Goal: Task Accomplishment & Management: Use online tool/utility

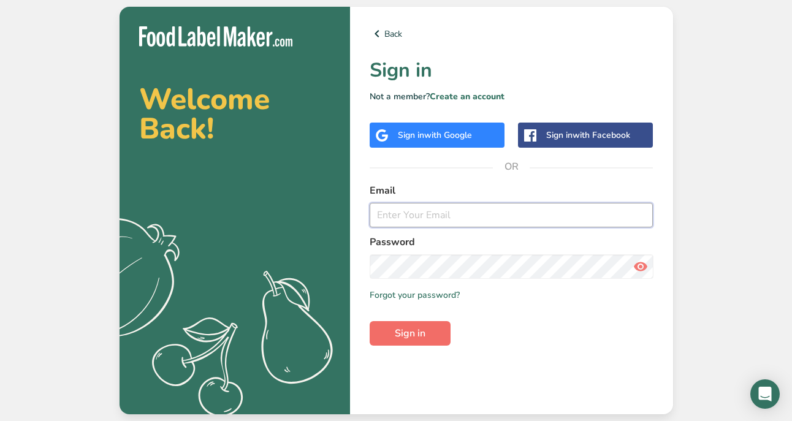
type input "[EMAIL_ADDRESS][DOMAIN_NAME]"
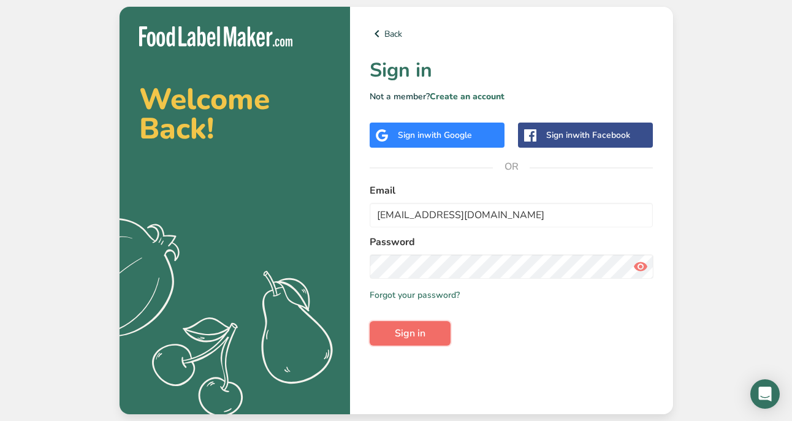
click at [403, 330] on span "Sign in" at bounding box center [410, 333] width 31 height 15
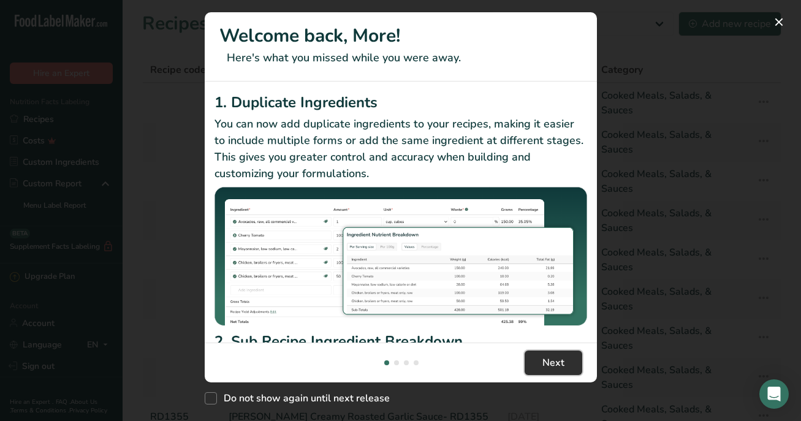
click at [562, 366] on span "Next" at bounding box center [553, 362] width 22 height 15
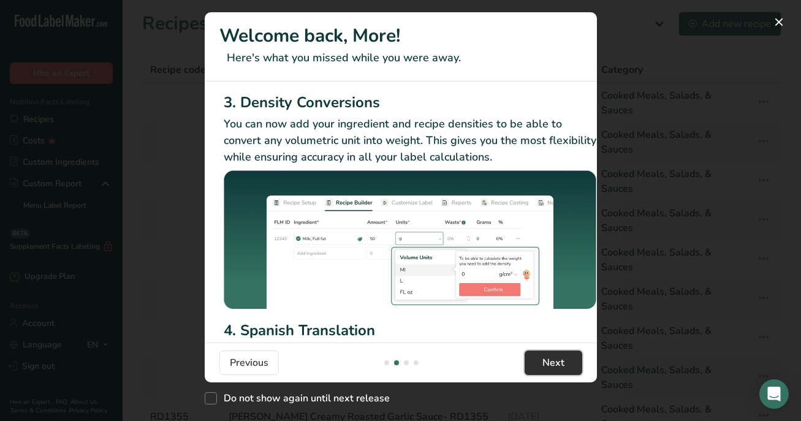
click at [562, 366] on span "Next" at bounding box center [553, 362] width 22 height 15
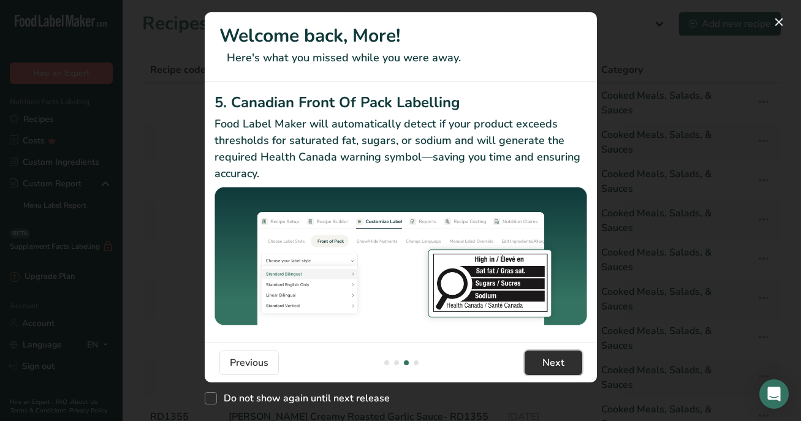
click at [562, 366] on span "Next" at bounding box center [553, 362] width 22 height 15
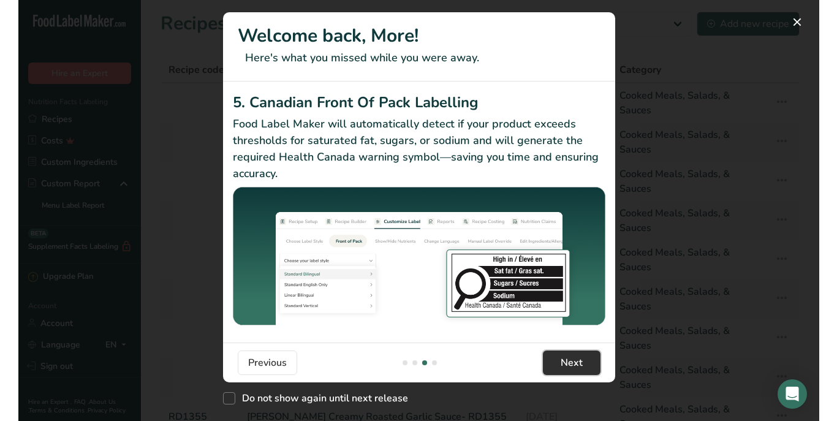
scroll to position [0, 1167]
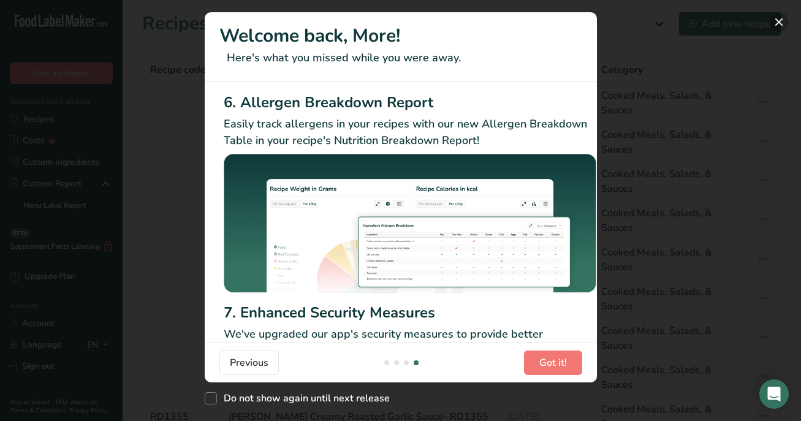
click at [784, 26] on button "New Features" at bounding box center [779, 22] width 20 height 20
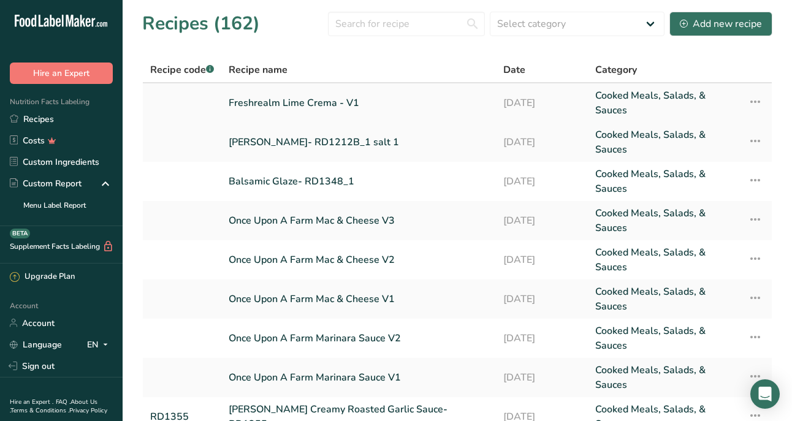
click at [249, 103] on link "Freshrealm Lime Crema - V1" at bounding box center [359, 102] width 260 height 29
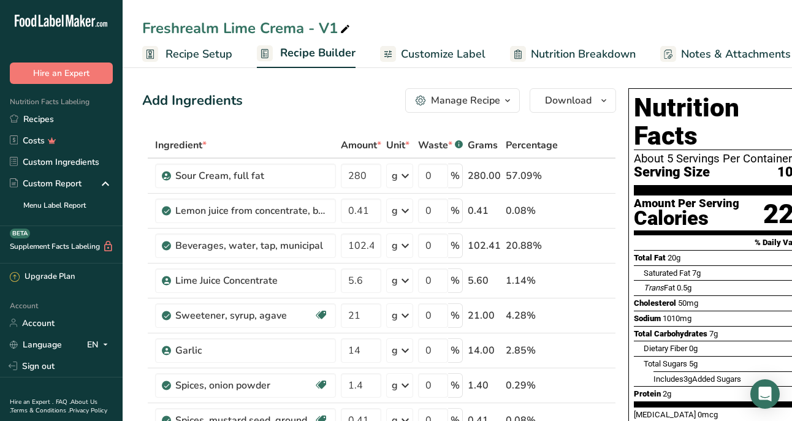
click at [468, 104] on div "Manage Recipe" at bounding box center [465, 100] width 69 height 15
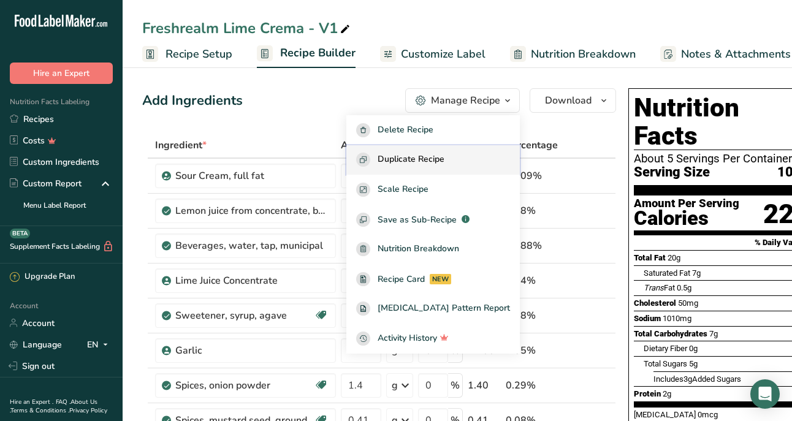
click at [444, 154] on span "Duplicate Recipe" at bounding box center [410, 160] width 67 height 14
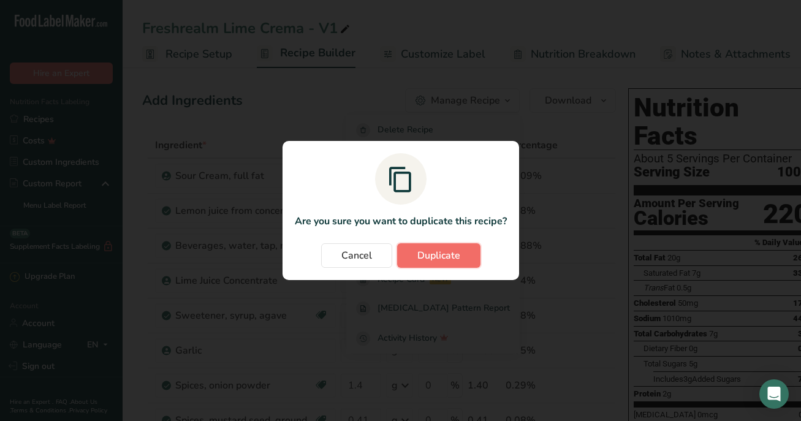
click at [434, 253] on span "Duplicate" at bounding box center [438, 255] width 43 height 15
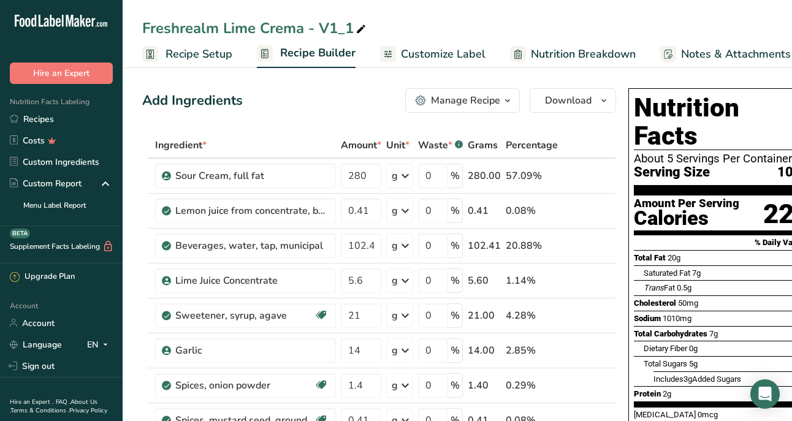
click at [362, 29] on icon at bounding box center [360, 29] width 11 height 17
click at [362, 29] on input "Freshrealm Lime Crema - V1_1" at bounding box center [457, 28] width 630 height 22
type input "Freshrealm Lime Crema - V2"
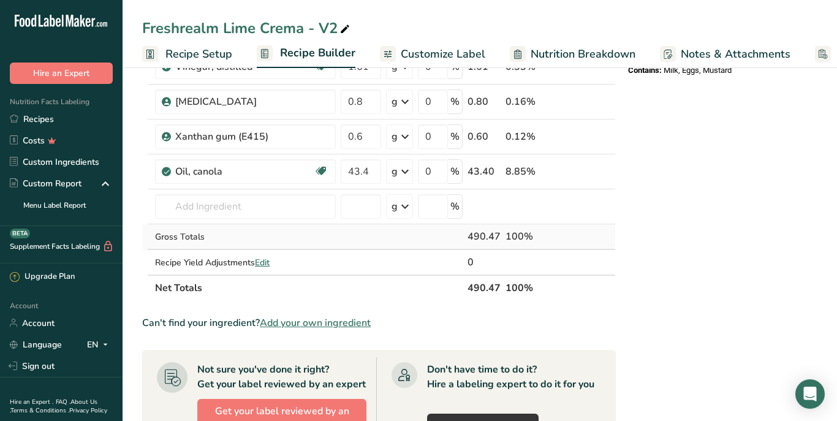
scroll to position [436, 0]
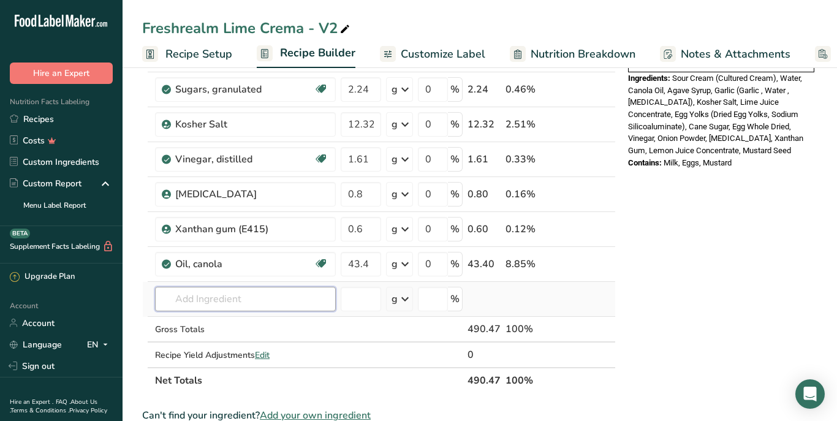
click at [243, 301] on input "text" at bounding box center [245, 299] width 181 height 25
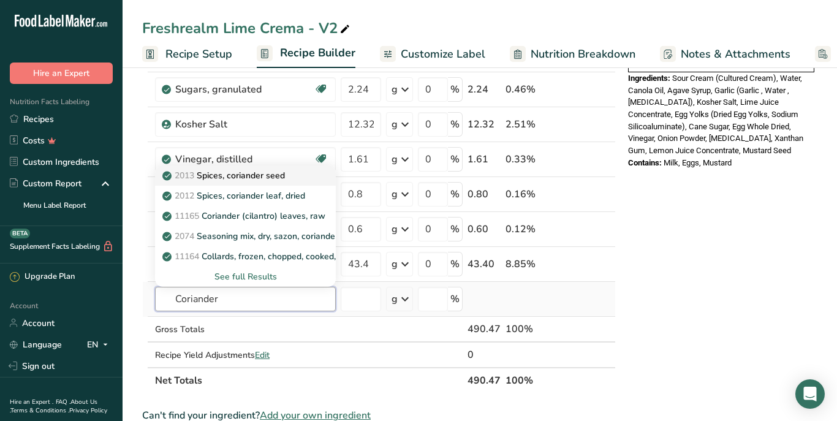
type input "Coriander"
click at [256, 178] on p "2013 Spices, coriander seed" at bounding box center [225, 175] width 120 height 13
type input "Spices, coriander seed"
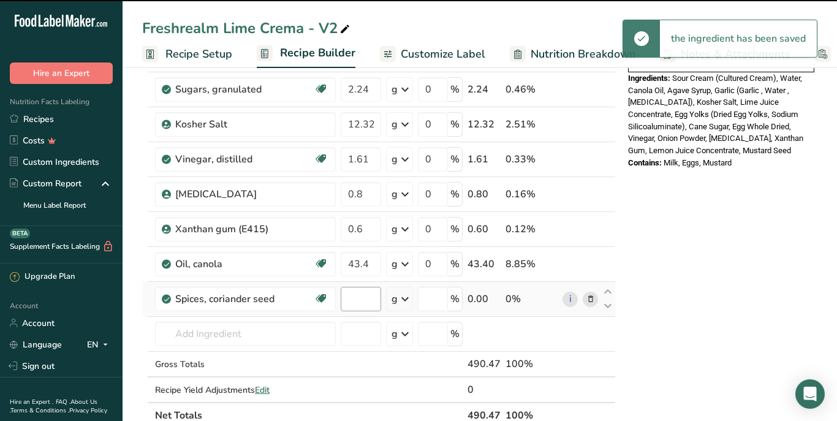
type input "0"
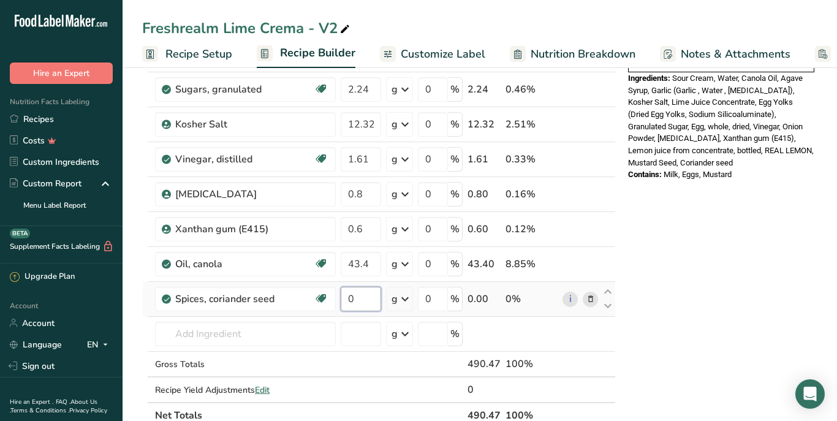
click at [363, 301] on input "0" at bounding box center [361, 299] width 40 height 25
type input "0.8"
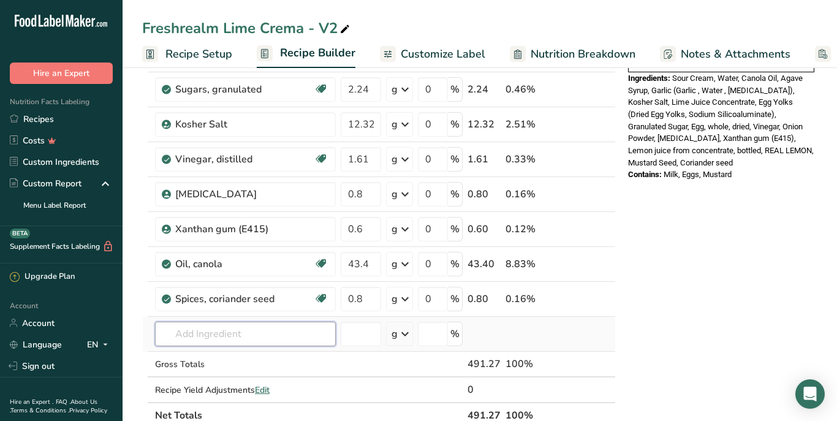
click at [198, 338] on div "Ingredient * Amount * Unit * Waste * .a-a{fill:#347362;}.b-a{fill:#fff;} Grams …" at bounding box center [379, 63] width 474 height 732
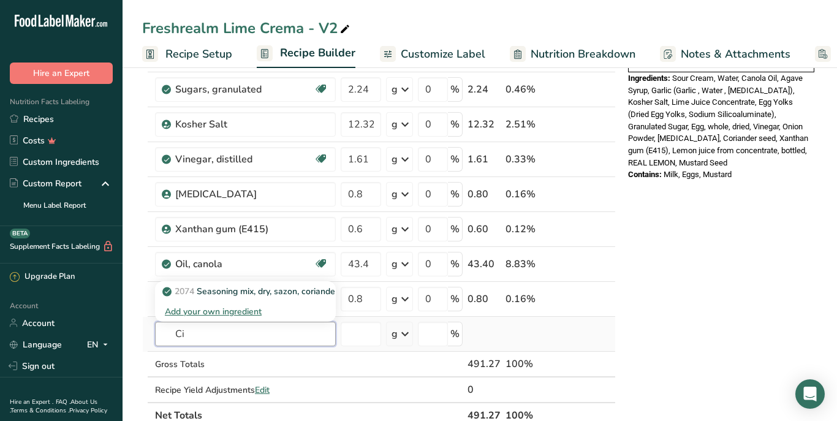
type input "C"
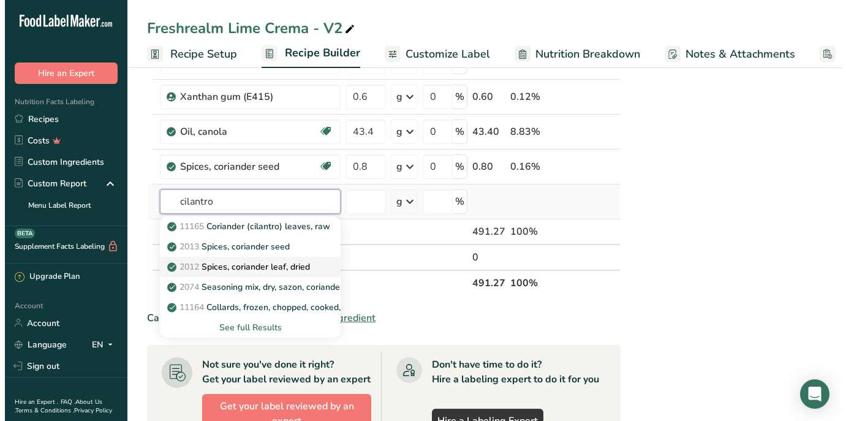
scroll to position [578, 0]
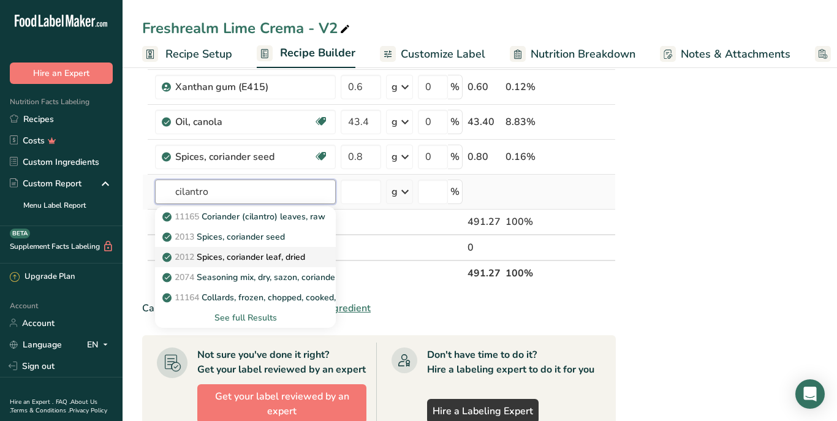
type input "cilantro"
click at [221, 314] on div "See full Results" at bounding box center [245, 317] width 161 height 13
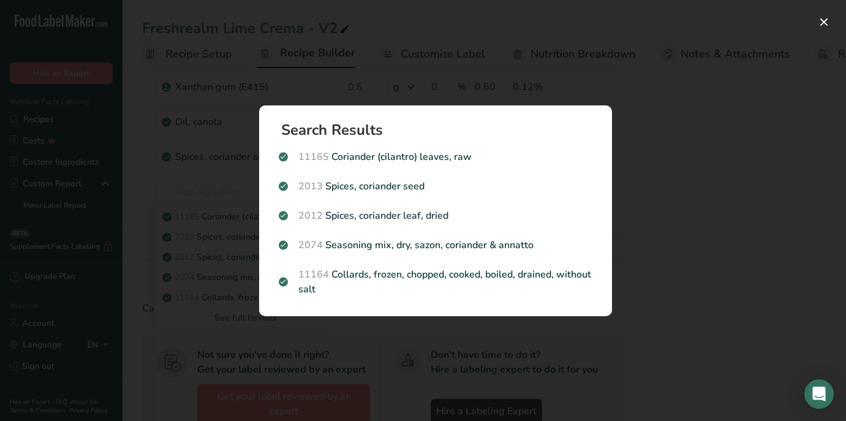
click at [662, 65] on div "Search results modal" at bounding box center [423, 210] width 846 height 421
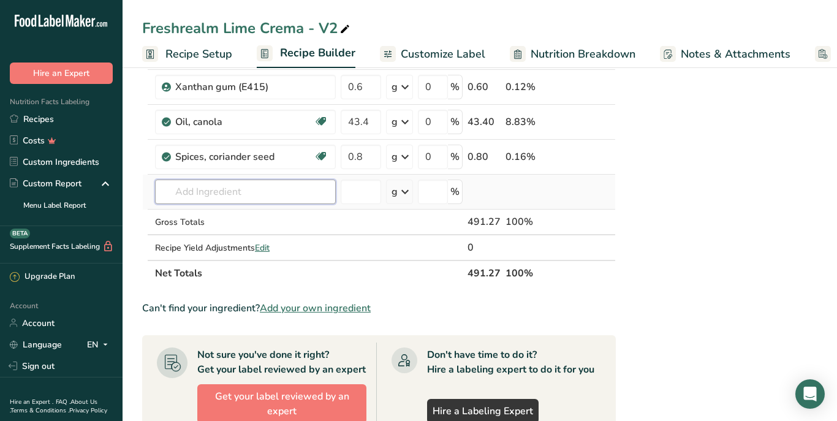
click at [223, 192] on input "text" at bounding box center [245, 192] width 181 height 25
type input "h"
type input "c"
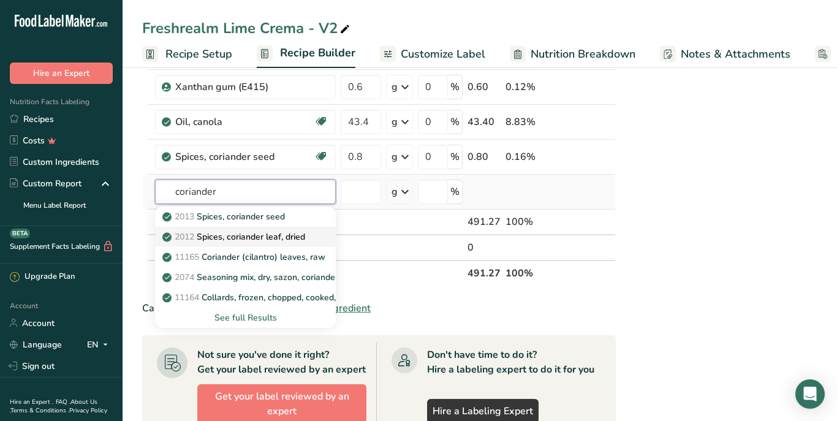
type input "coriander"
click at [264, 240] on p "2012 Spices, coriander leaf, dried" at bounding box center [235, 236] width 140 height 13
type input "Spices, coriander leaf, dried"
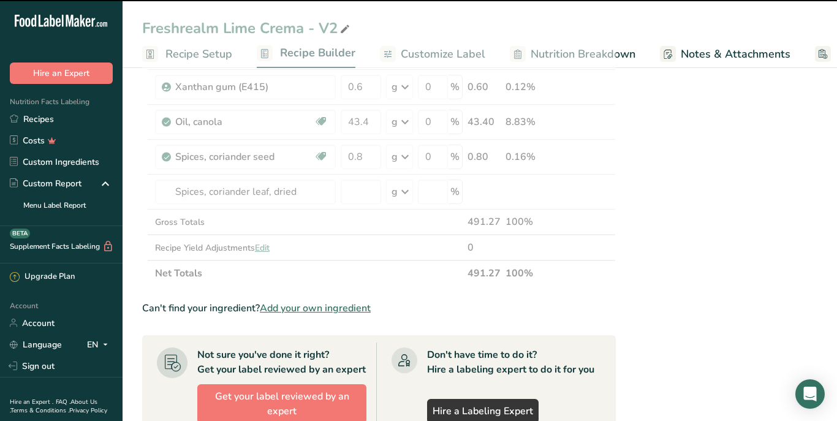
type input "0"
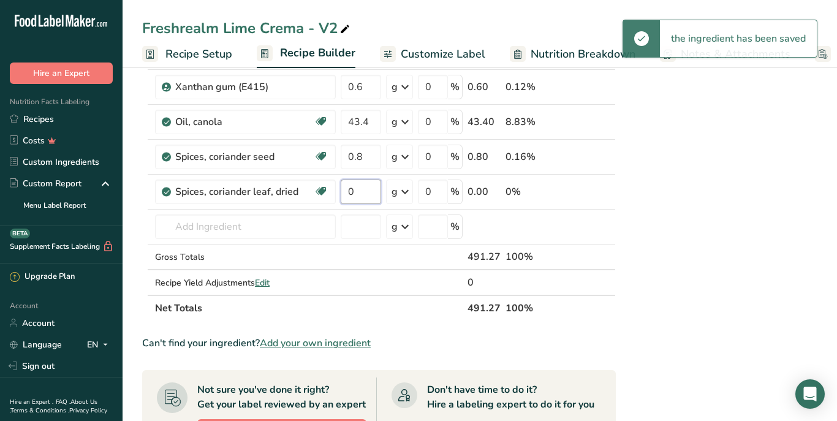
click at [360, 195] on input "0" at bounding box center [361, 192] width 40 height 25
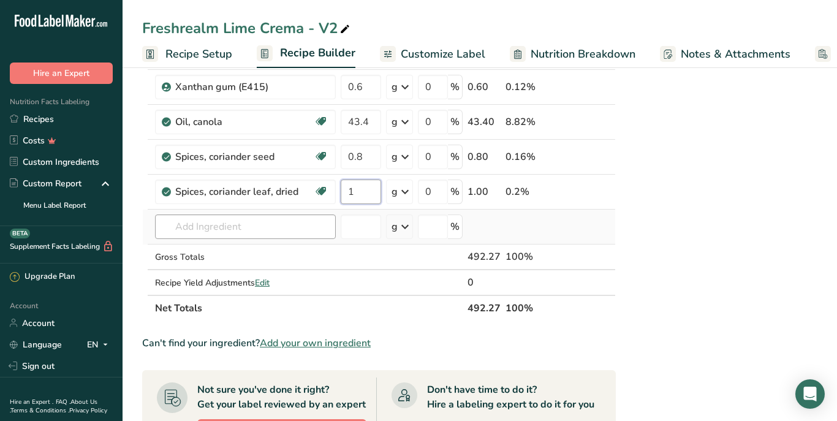
type input "1"
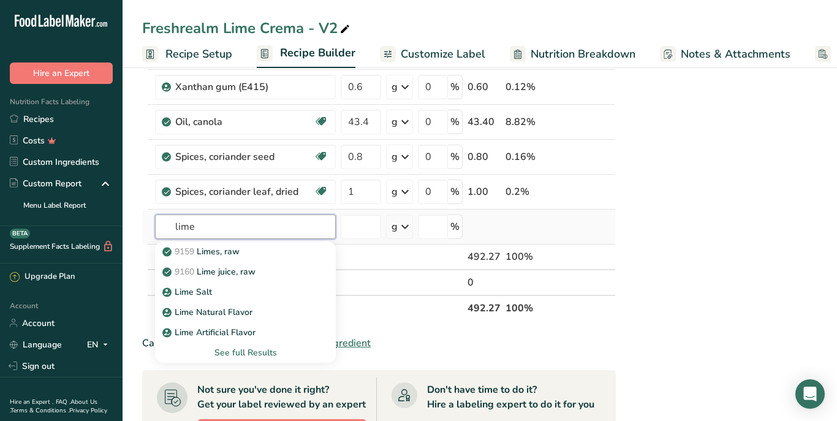
type input "lime"
click at [256, 352] on div "See full Results" at bounding box center [245, 352] width 161 height 13
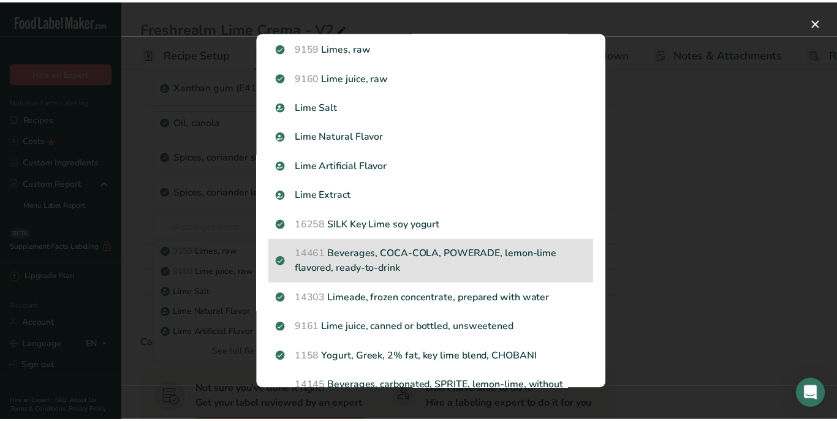
scroll to position [0, 0]
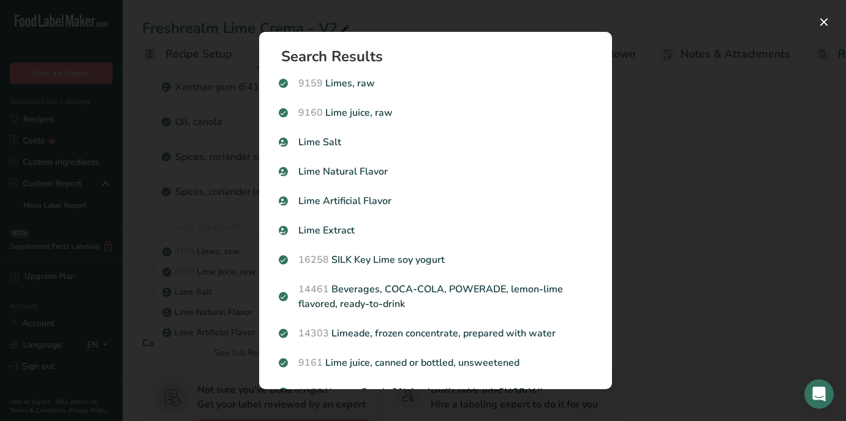
click at [775, 194] on div "Search results modal" at bounding box center [423, 210] width 846 height 421
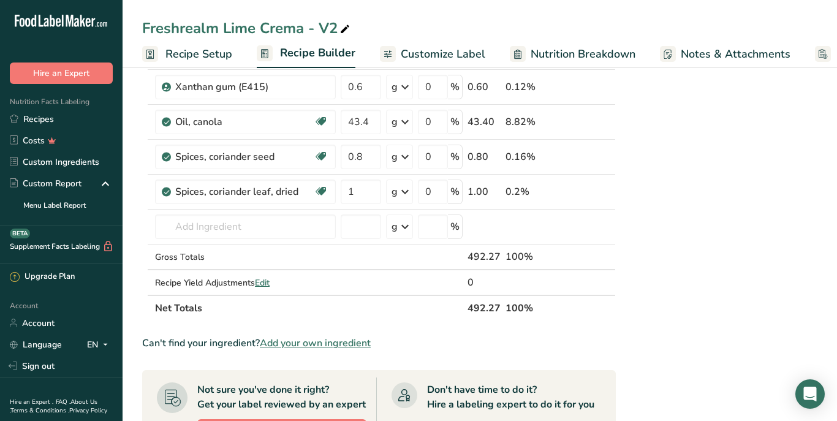
click at [311, 343] on span "Add your own ingredient" at bounding box center [315, 343] width 111 height 15
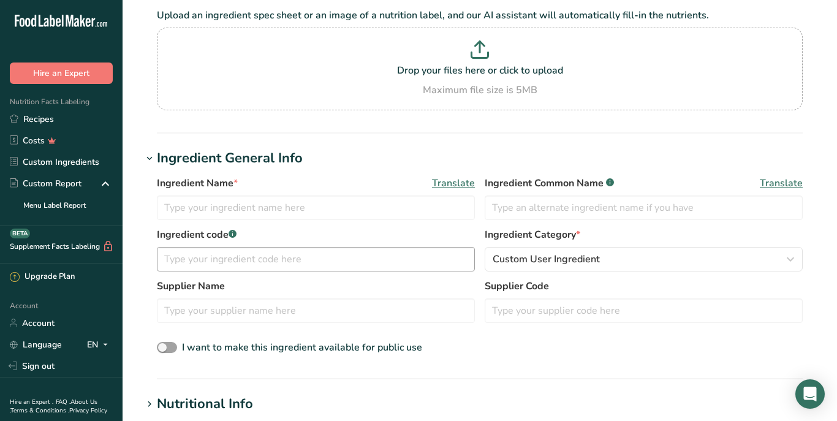
scroll to position [93, 0]
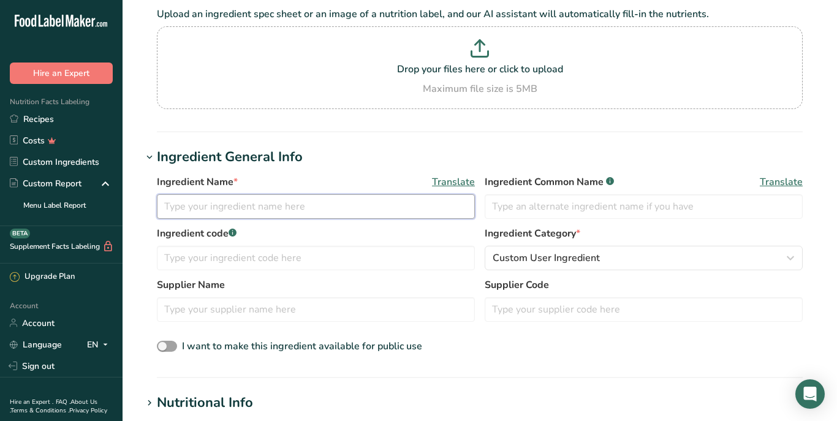
click at [282, 207] on input "text" at bounding box center [316, 206] width 318 height 25
type input "L"
type input "D"
click at [282, 207] on input "text" at bounding box center [316, 206] width 318 height 25
type input "d"
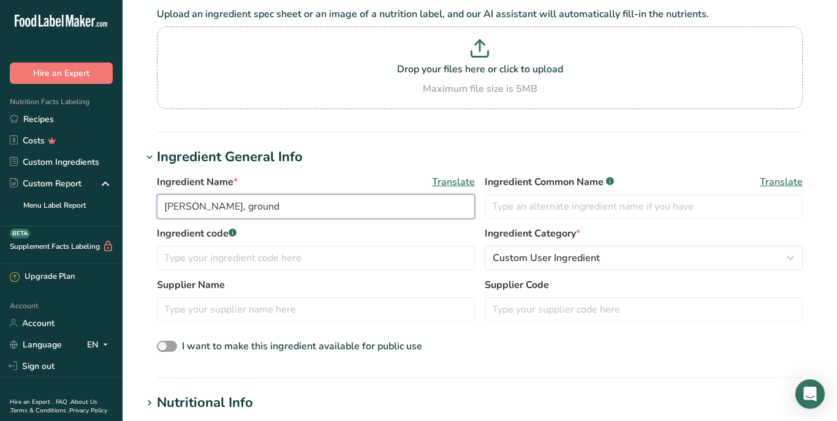
type input "[PERSON_NAME], ground"
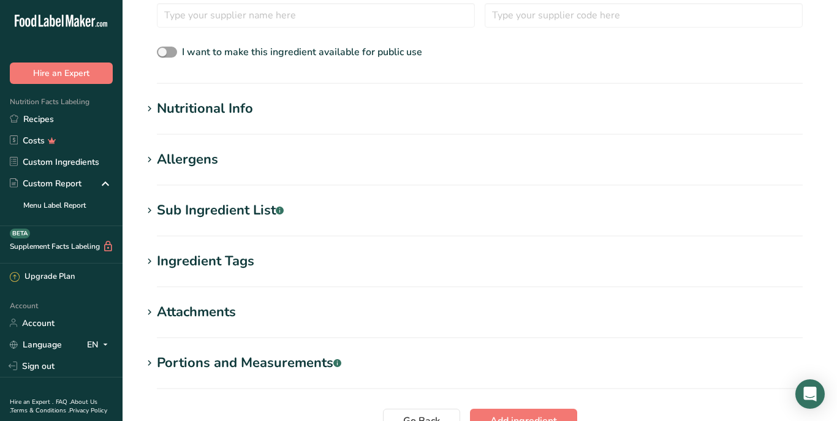
click at [198, 110] on div "Nutritional Info" at bounding box center [205, 109] width 96 height 20
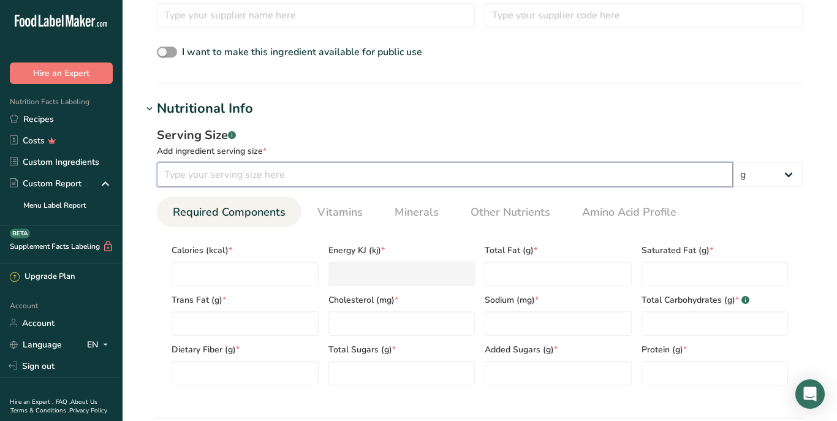
click at [219, 176] on input "number" at bounding box center [445, 174] width 576 height 25
type input "5"
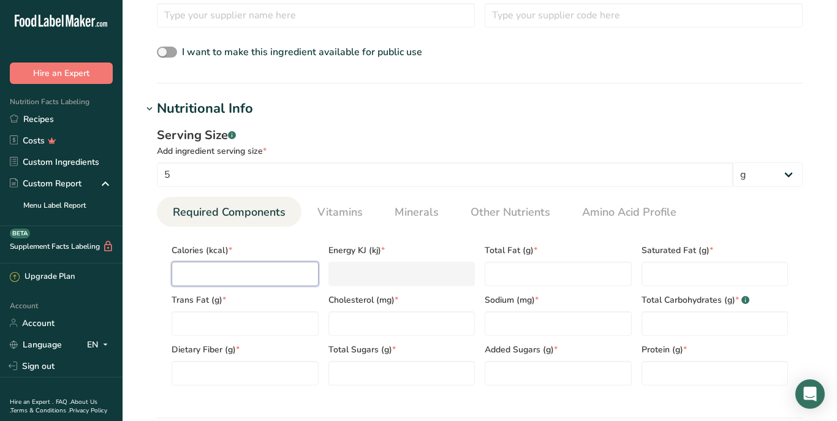
click at [211, 278] on input "number" at bounding box center [245, 274] width 147 height 25
type input "0"
type KJ "0"
type input "0"
type Fat "0"
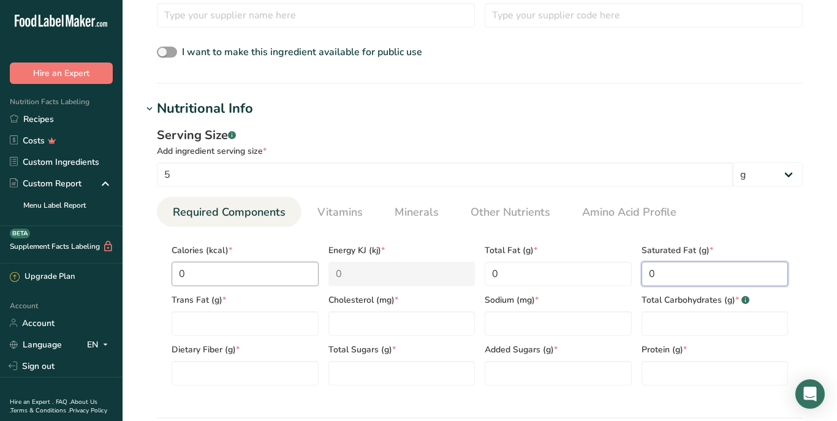
type Fat "0"
type input "0"
type Carbohydrates "0"
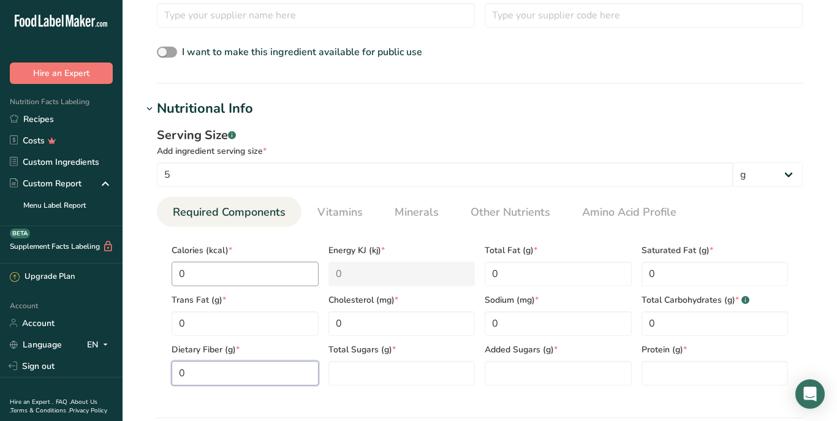
type Fiber "0"
type Sugars "0"
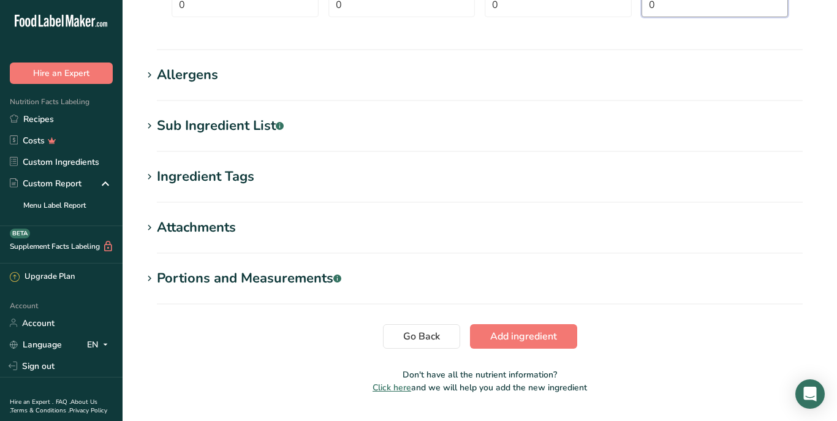
scroll to position [787, 0]
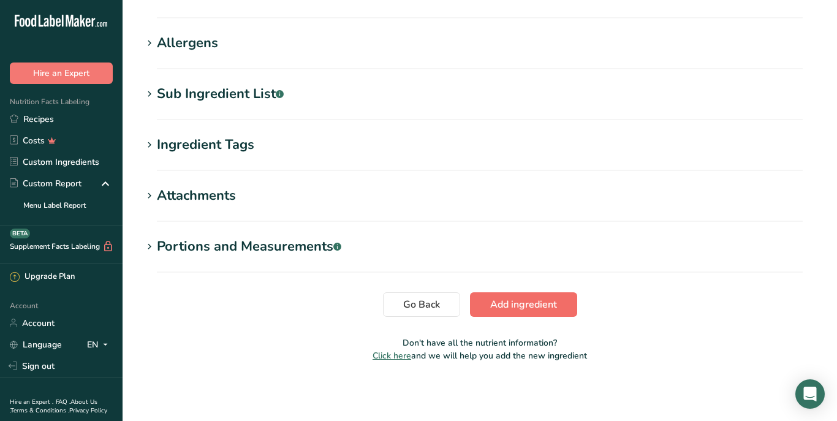
type input "0"
click at [523, 309] on span "Add ingredient" at bounding box center [523, 304] width 67 height 15
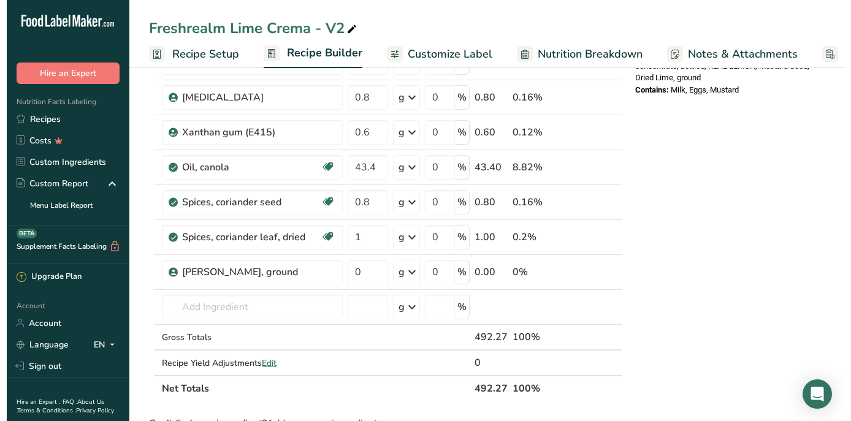
scroll to position [536, 0]
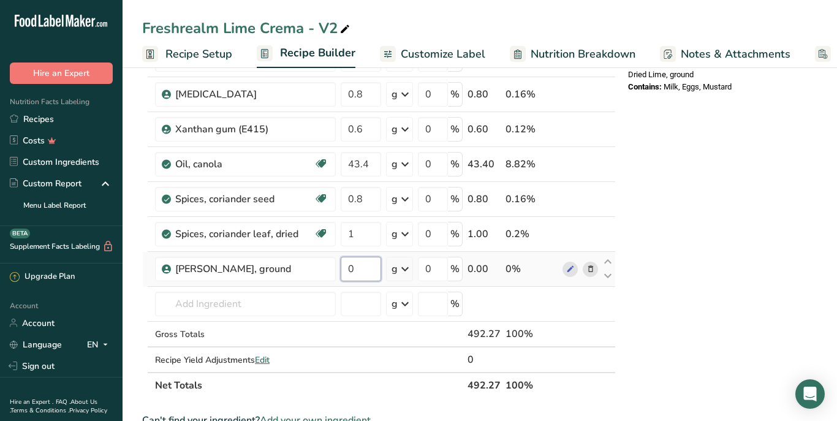
click at [360, 270] on input "0" at bounding box center [361, 269] width 40 height 25
click at [360, 262] on input "0" at bounding box center [361, 269] width 40 height 25
type input "1"
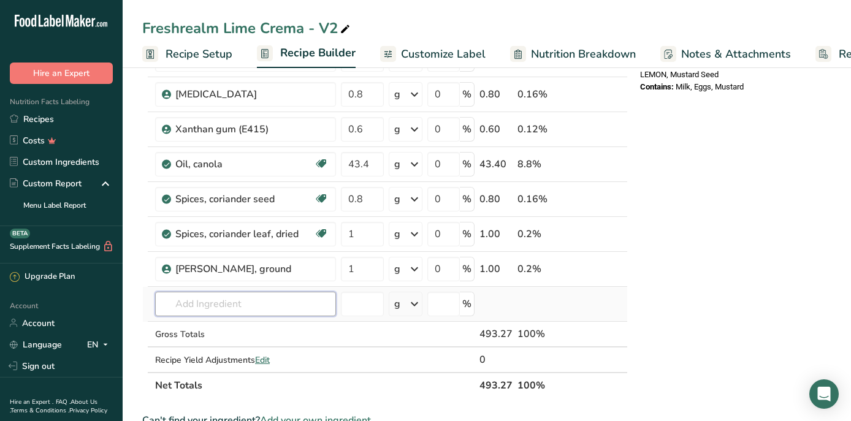
click at [192, 302] on input "text" at bounding box center [245, 304] width 181 height 25
type input "chili flakes"
click at [190, 265] on p "Chili Flakes" at bounding box center [192, 261] width 55 height 13
type input "Chili Flakes"
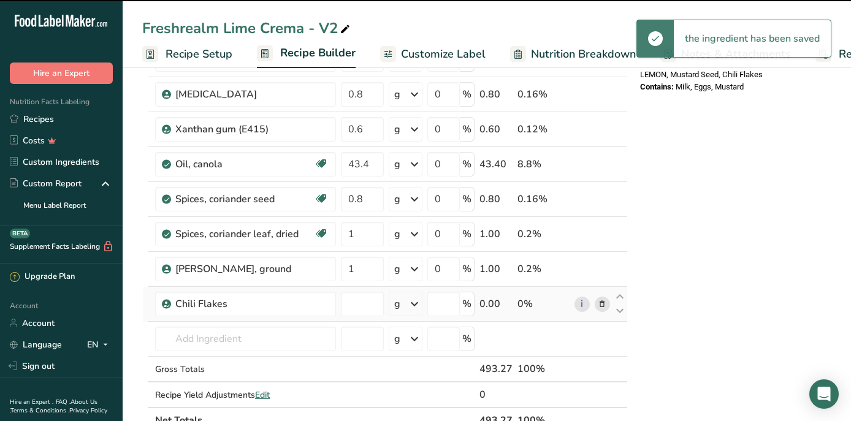
type input "0"
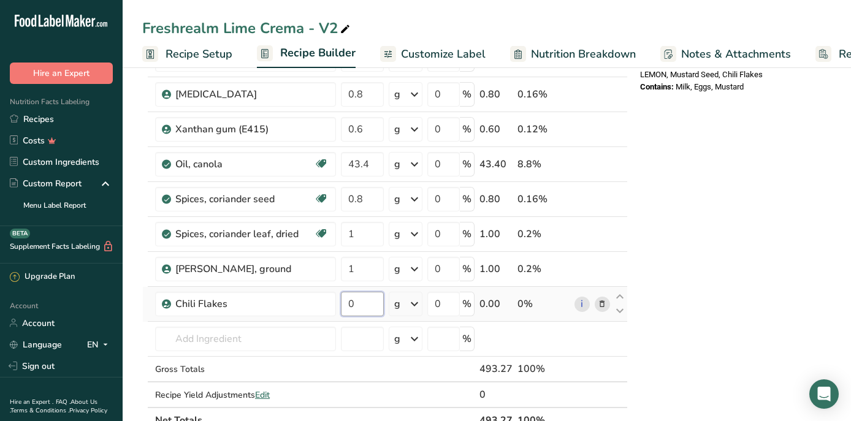
click at [358, 308] on input "0" at bounding box center [362, 304] width 43 height 25
type input "1.5"
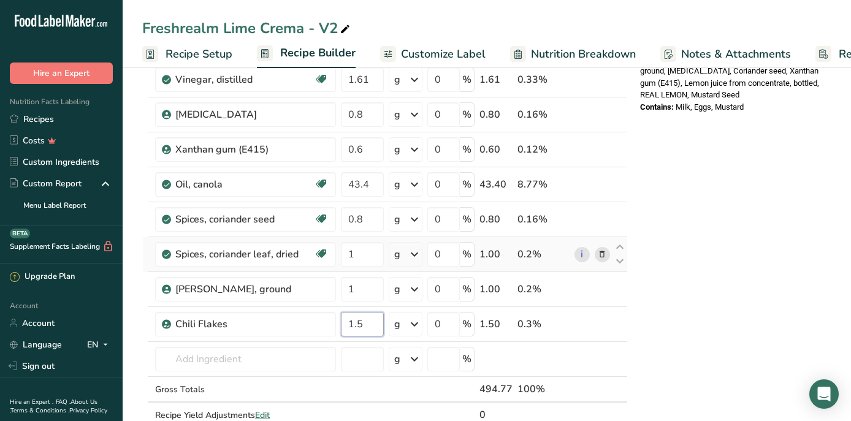
scroll to position [517, 0]
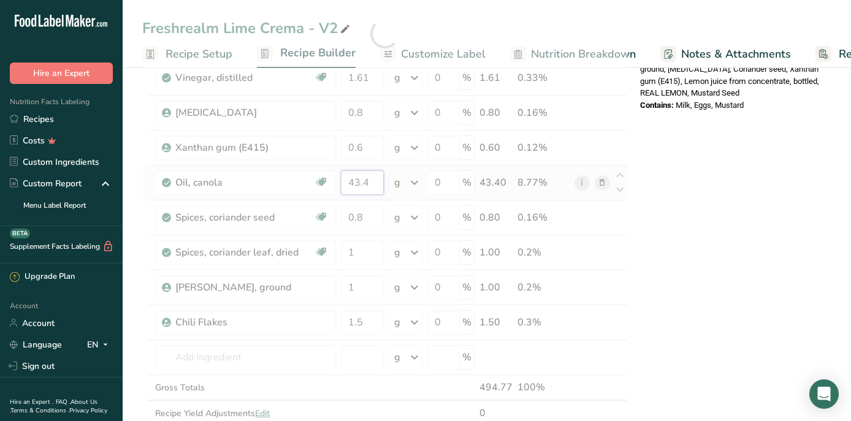
click at [373, 189] on div "Ingredient * Amount * Unit * Waste * .a-a{fill:#347362;}.b-a{fill:#fff;} Grams …" at bounding box center [384, 33] width 485 height 836
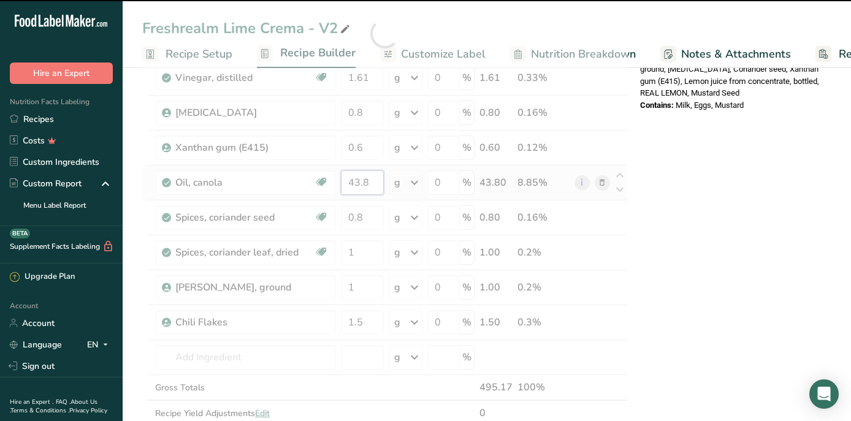
type input "43.4"
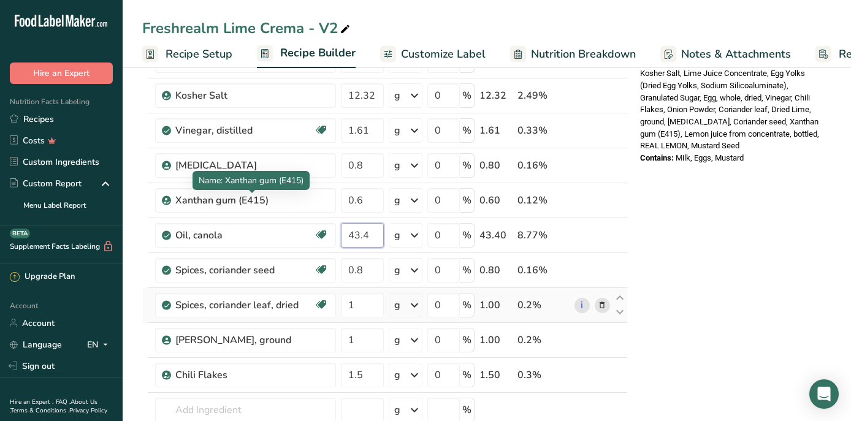
scroll to position [410, 0]
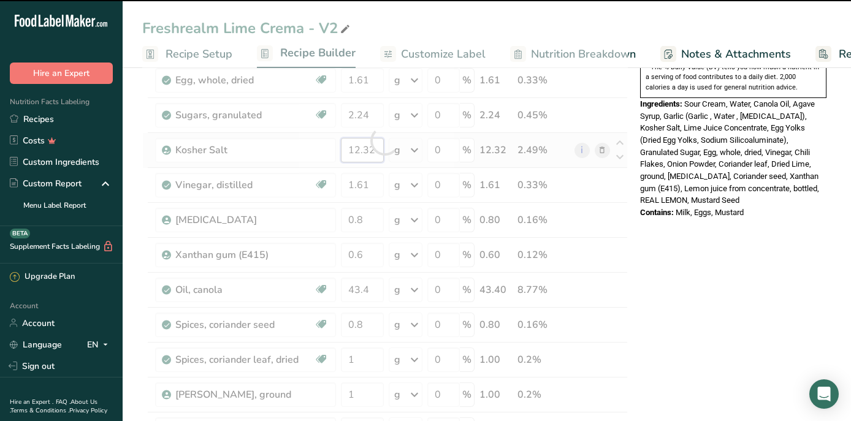
click at [374, 151] on input "12.32" at bounding box center [362, 150] width 43 height 25
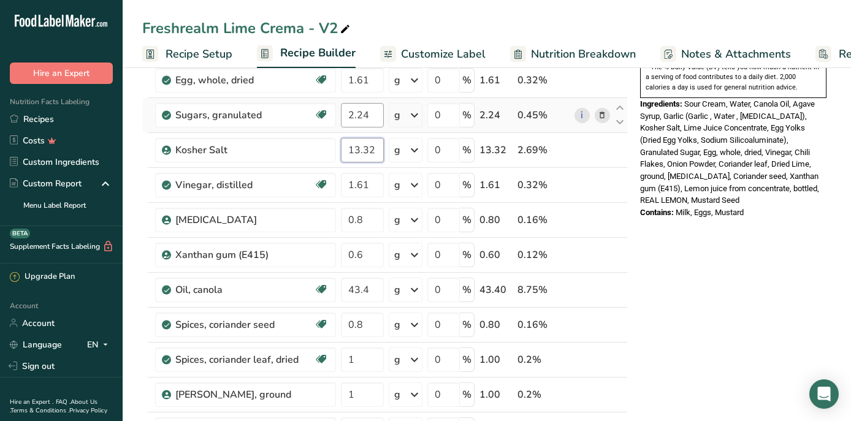
type input "13.32"
click at [656, 270] on div "Nutrition Facts About 5 Servings Per Container Serving Size 100g Amount Per Ser…" at bounding box center [733, 334] width 196 height 1323
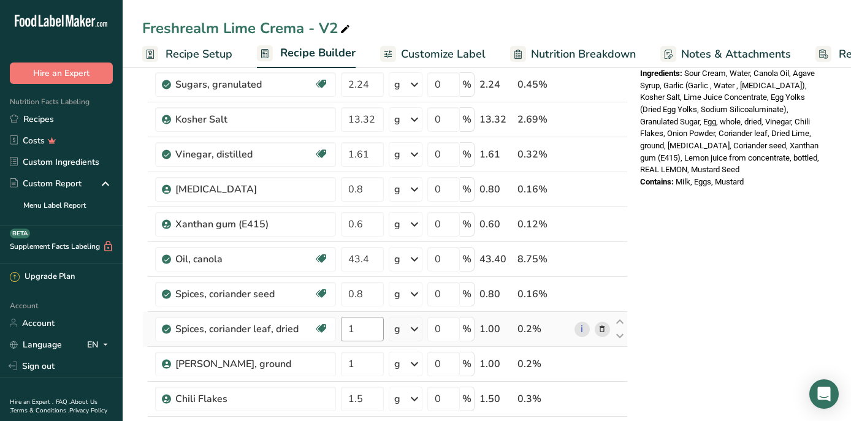
scroll to position [0, 0]
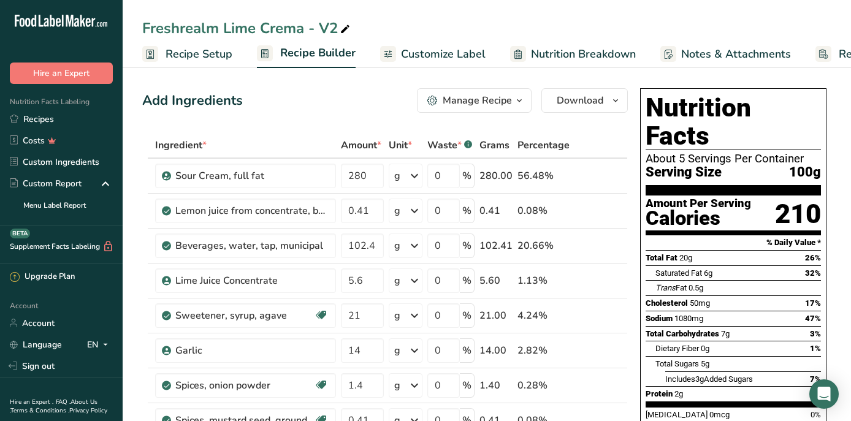
click at [448, 58] on span "Customize Label" at bounding box center [443, 54] width 85 height 17
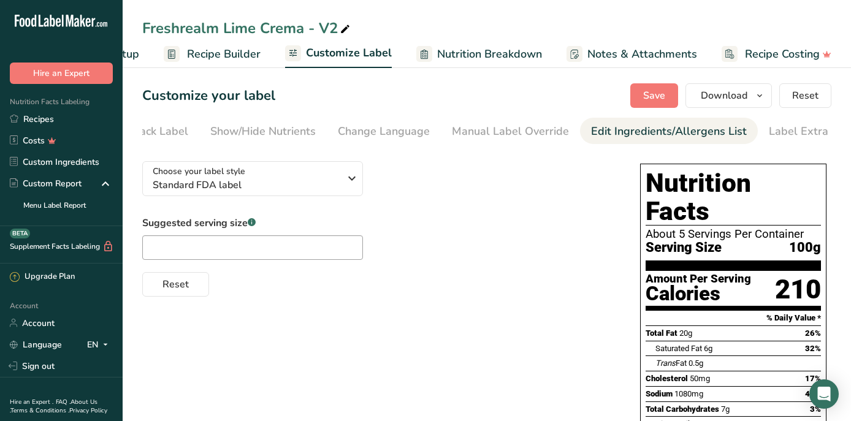
click at [615, 127] on div "Edit Ingredients/Allergens List" at bounding box center [669, 131] width 156 height 17
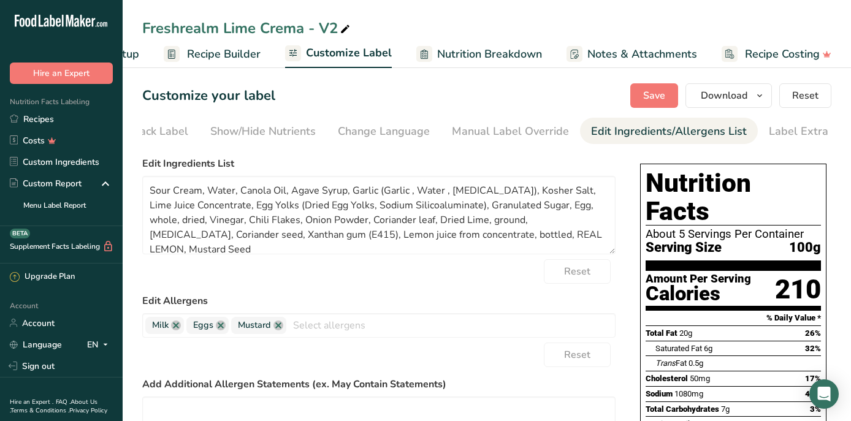
scroll to position [0, 202]
click at [201, 194] on textarea "Sour Cream, Water, Canola Oil, Agave Syrup, Garlic (Garlic , Water , [MEDICAL_D…" at bounding box center [378, 215] width 473 height 78
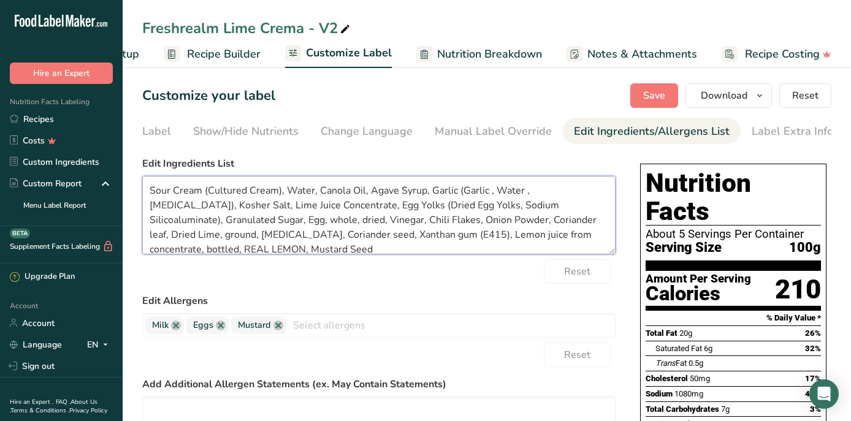
click at [203, 222] on textarea "Sour Cream (Cultured Cream), Water, Canola Oil, Agave Syrup, Garlic (Garlic , W…" at bounding box center [378, 215] width 473 height 78
drag, startPoint x: 230, startPoint y: 224, endPoint x: 201, endPoint y: 222, distance: 28.9
click at [201, 222] on textarea "Sour Cream (Cultured Cream), Water, Canola Oil, Agave Syrup, Garlic (Garlic , W…" at bounding box center [378, 215] width 473 height 78
drag, startPoint x: 240, startPoint y: 223, endPoint x: 229, endPoint y: 227, distance: 11.0
click at [229, 227] on textarea "Sour Cream (Cultured Cream), Water, Canola Oil, Agave Syrup, Garlic (Garlic , W…" at bounding box center [378, 215] width 473 height 78
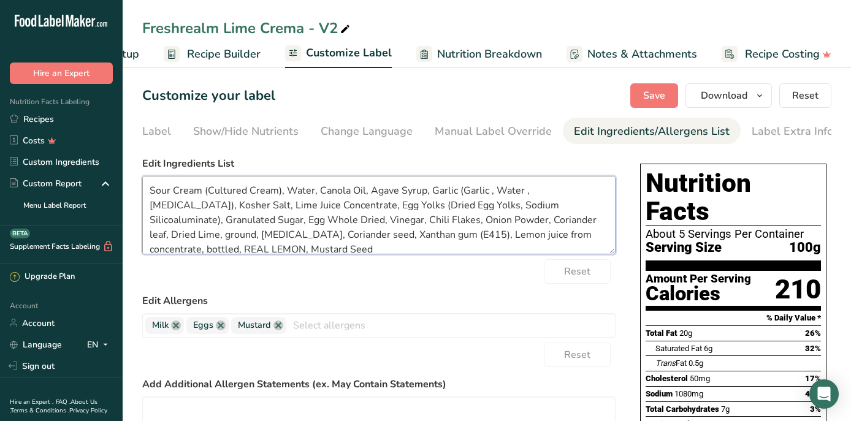
drag, startPoint x: 572, startPoint y: 224, endPoint x: 534, endPoint y: 226, distance: 38.0
click at [534, 226] on textarea "Sour Cream (Cultured Cream), Water, Canola Oil, Agave Syrup, Garlic (Garlic , W…" at bounding box center [378, 215] width 473 height 78
click at [488, 223] on textarea "Sour Cream (Cultured Cream), Water, Canola Oil, Agave Syrup, Garlic (Garlic , W…" at bounding box center [378, 215] width 473 height 78
click at [201, 237] on textarea "Sour Cream (Cultured Cream), Water, Canola Oil, Agave Syrup, Garlic (Garlic , W…" at bounding box center [378, 215] width 473 height 78
drag, startPoint x: 547, startPoint y: 237, endPoint x: 446, endPoint y: 238, distance: 100.5
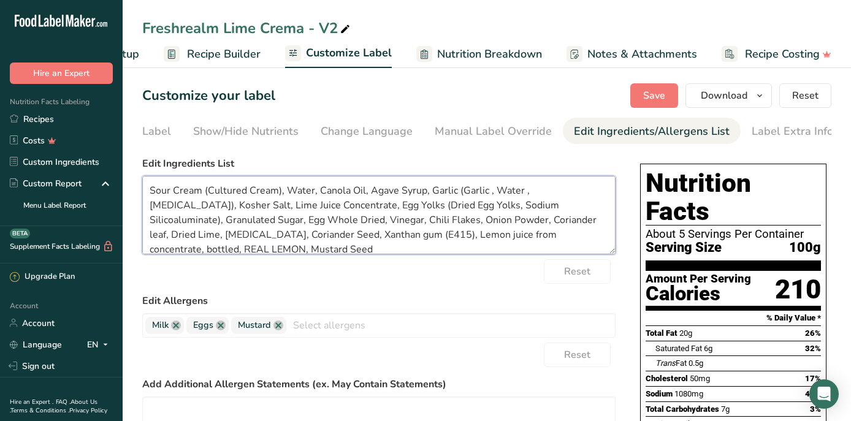
click at [446, 238] on textarea "Sour Cream (Cultured Cream), Water, Canola Oil, Agave Syrup, Garlic (Garlic , W…" at bounding box center [378, 215] width 473 height 78
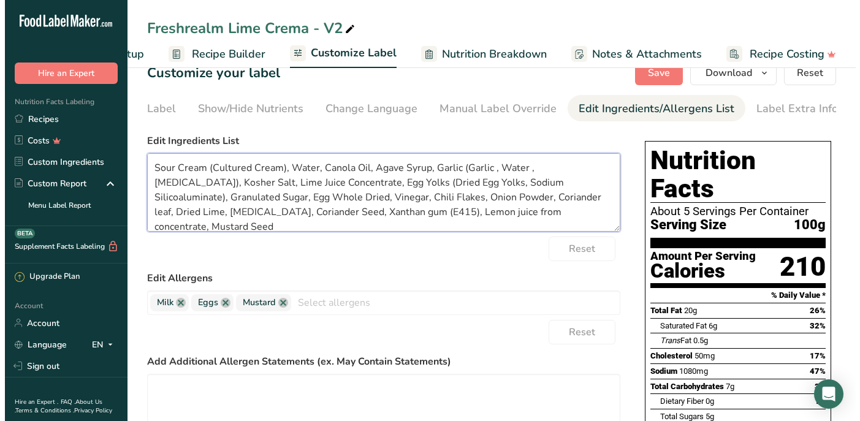
scroll to position [0, 0]
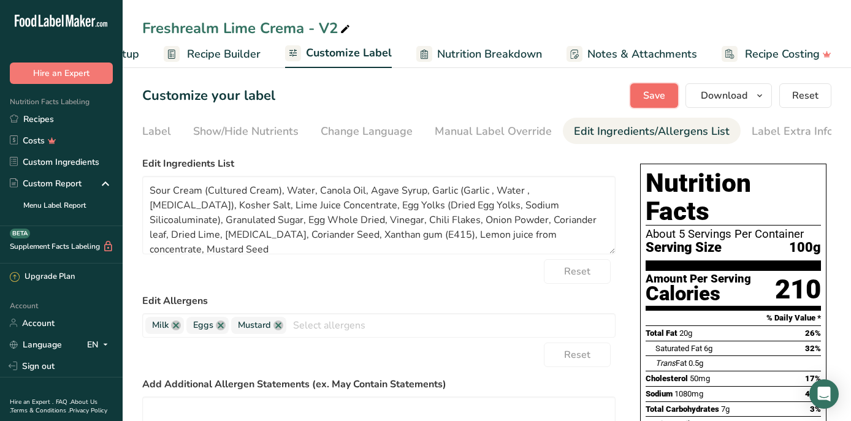
click at [662, 99] on span "Save" at bounding box center [654, 95] width 22 height 15
click at [723, 93] on span "Download" at bounding box center [723, 95] width 47 height 15
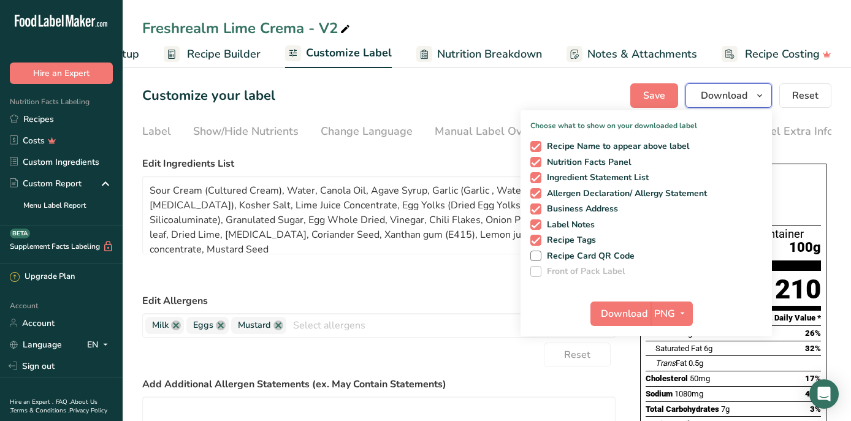
click at [723, 93] on span "Download" at bounding box center [723, 95] width 47 height 15
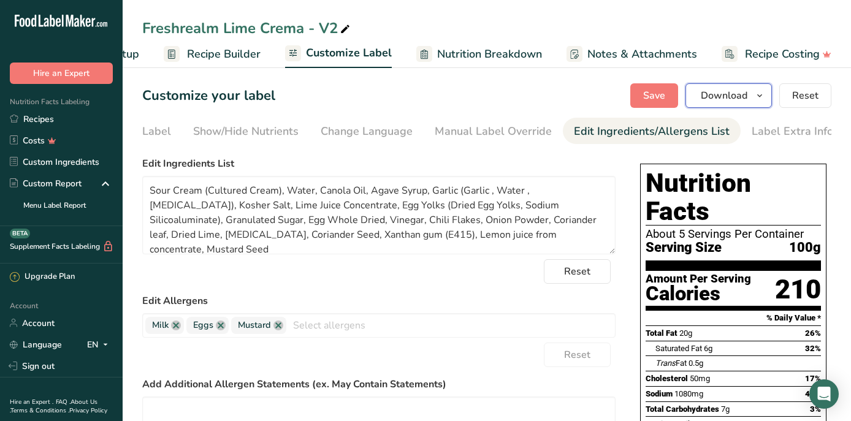
click at [723, 93] on span "Download" at bounding box center [723, 95] width 47 height 15
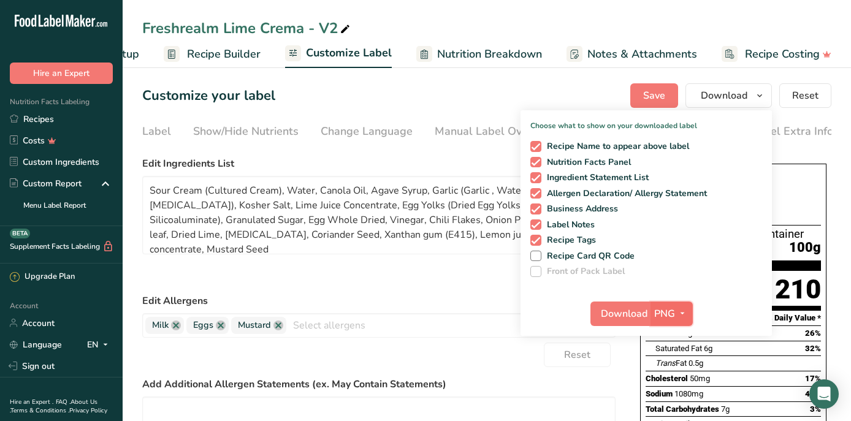
click at [678, 311] on icon "button" at bounding box center [682, 313] width 10 height 15
click at [673, 398] on link "PDF" at bounding box center [672, 399] width 39 height 20
click at [631, 303] on button "Download" at bounding box center [621, 313] width 60 height 25
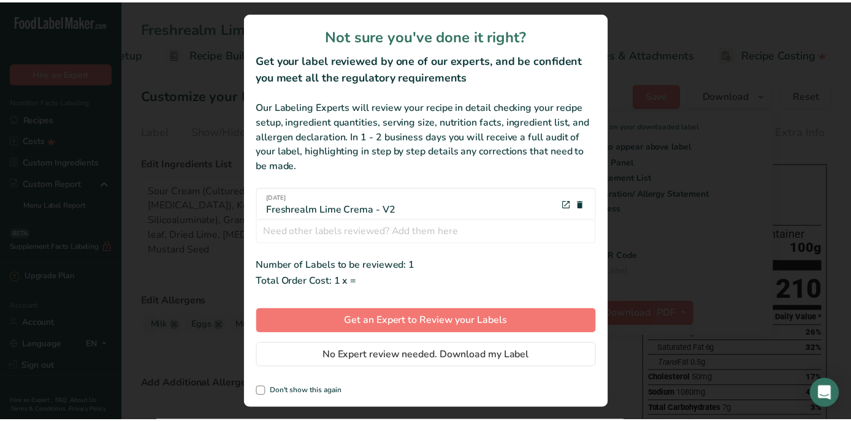
scroll to position [0, 84]
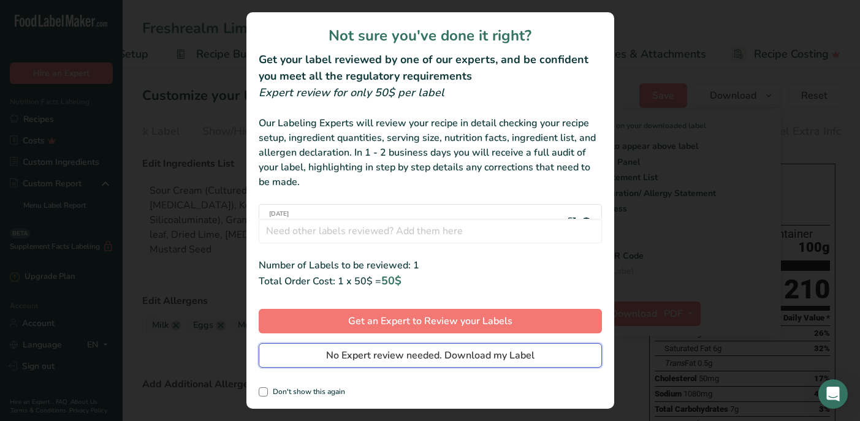
click at [507, 357] on span "No Expert review needed. Download my Label" at bounding box center [430, 355] width 208 height 15
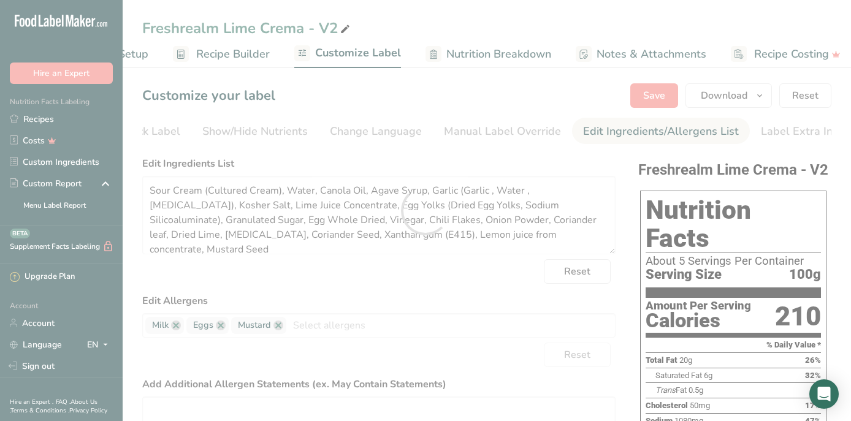
scroll to position [0, 0]
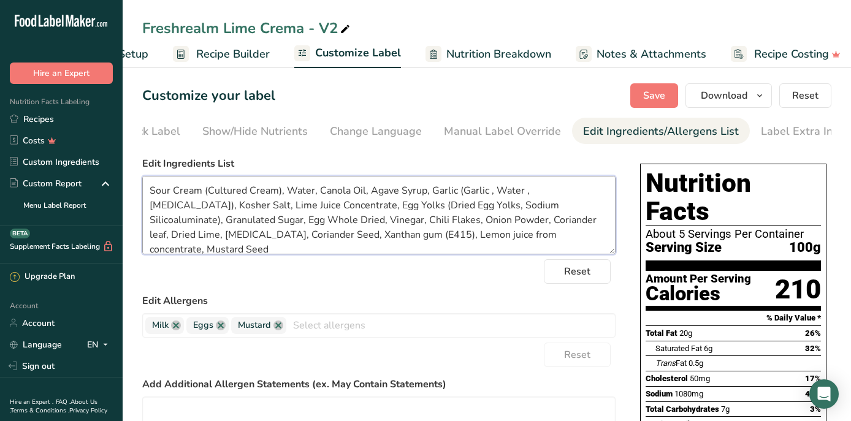
click at [311, 241] on textarea "Sour Cream (Cultured Cream), Water, Canola Oil, Agave Syrup, Garlic (Garlic , W…" at bounding box center [378, 215] width 473 height 78
click at [313, 241] on textarea "Sour Cream (Cultured Cream), Water, Canola Oil, Agave Syrup, Garlic (Garlic , W…" at bounding box center [378, 215] width 473 height 78
click at [311, 239] on textarea "Sour Cream (Cultured Cream), Water, Canola Oil, Agave Syrup, Garlic (Garlic , W…" at bounding box center [378, 215] width 473 height 78
type textarea "Sour Cream (Cultured Cream), Water, Canola Oil, Agave Syrup, Garlic (Garlic , W…"
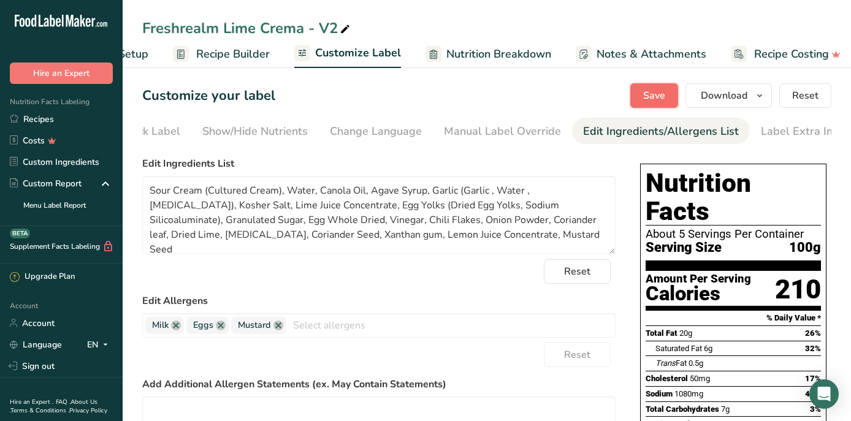
click at [668, 95] on button "Save" at bounding box center [654, 95] width 48 height 25
click at [669, 98] on button "Save" at bounding box center [654, 95] width 48 height 25
click at [722, 96] on span "Download" at bounding box center [723, 95] width 47 height 15
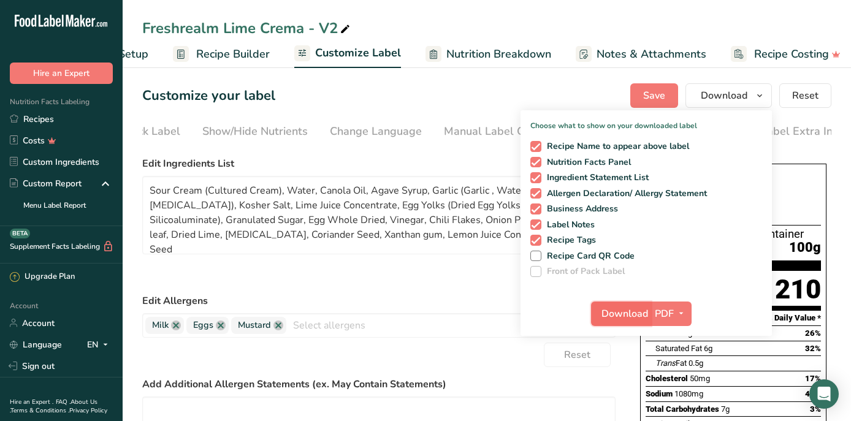
click at [629, 313] on span "Download" at bounding box center [624, 313] width 47 height 15
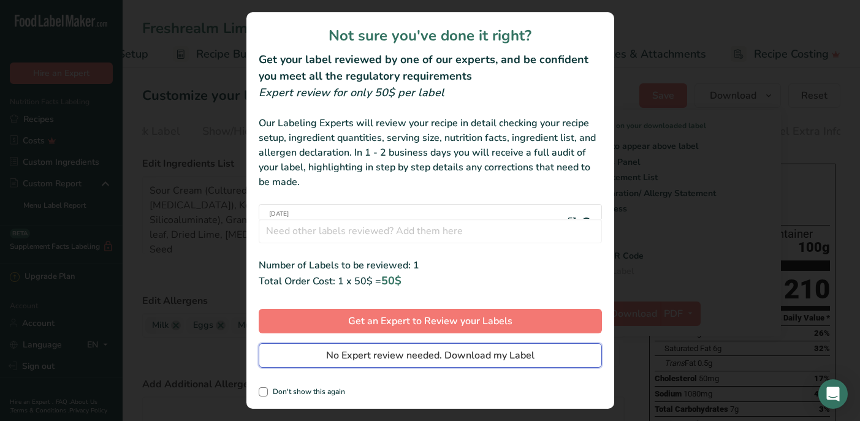
click at [474, 358] on span "No Expert review needed. Download my Label" at bounding box center [430, 355] width 208 height 15
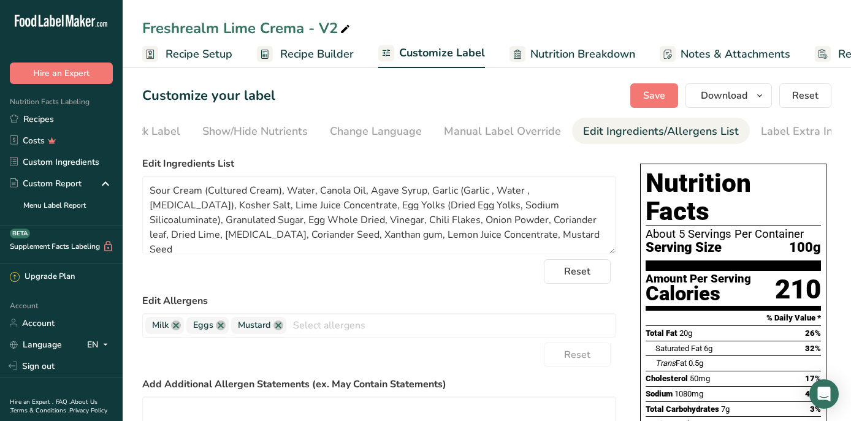
click at [278, 50] on link "Recipe Builder" at bounding box center [305, 54] width 97 height 28
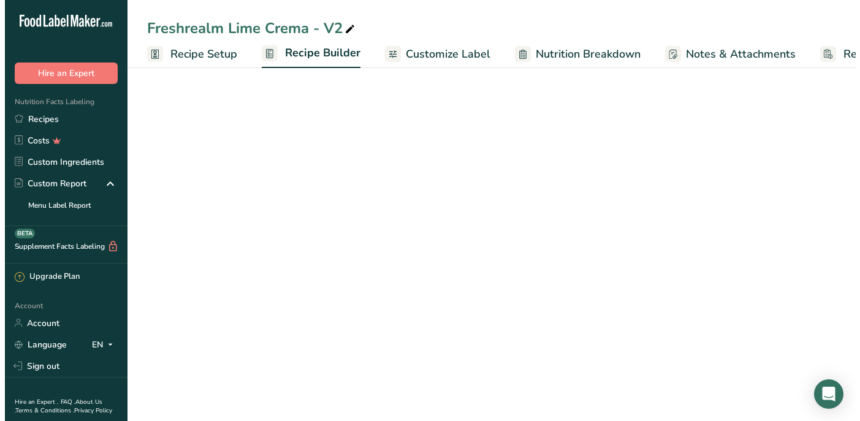
scroll to position [0, 93]
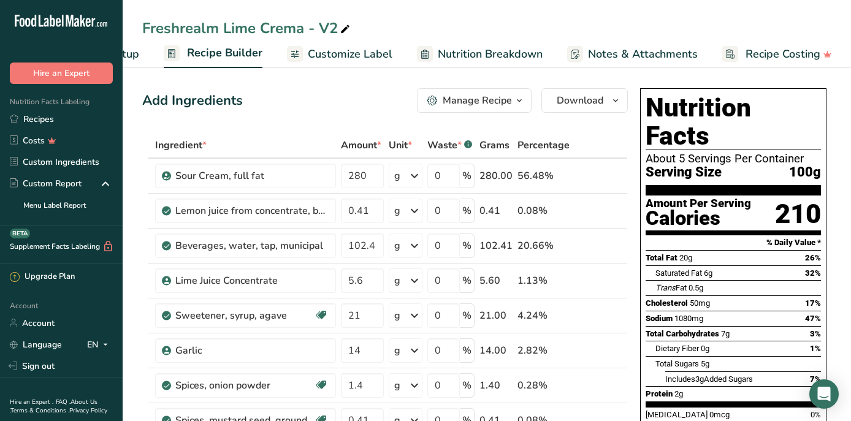
click at [452, 110] on button "Manage Recipe" at bounding box center [474, 100] width 115 height 25
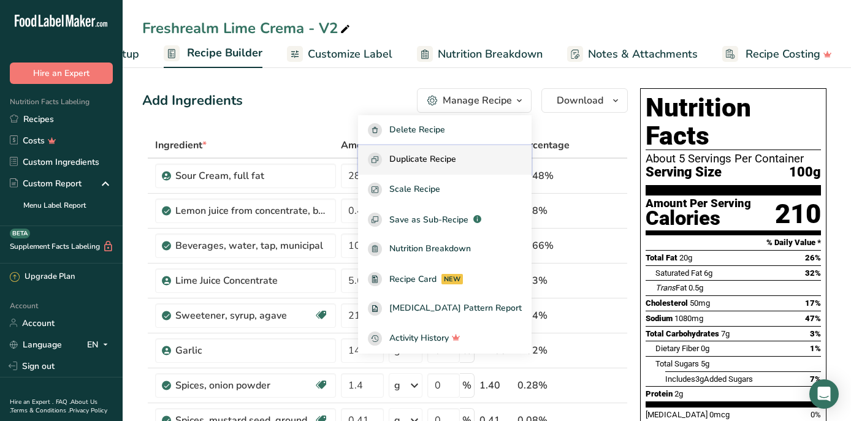
click at [443, 164] on span "Duplicate Recipe" at bounding box center [422, 160] width 67 height 14
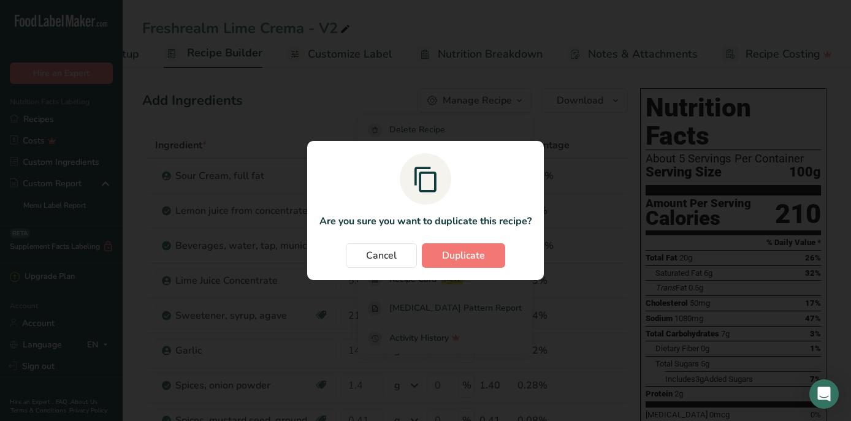
scroll to position [0, 84]
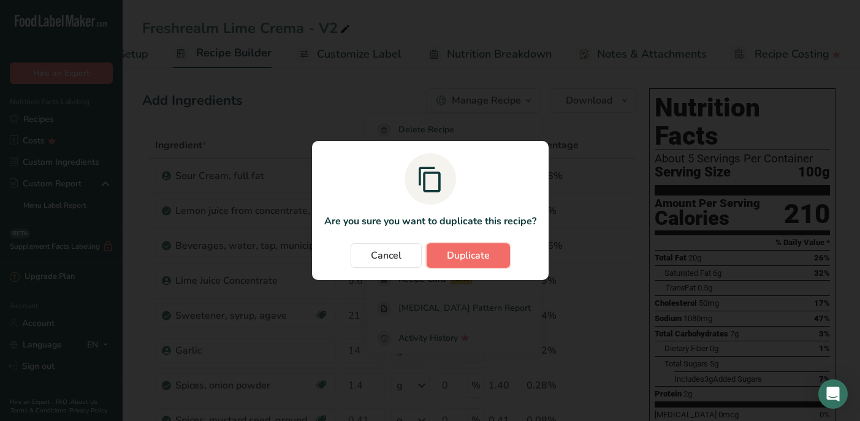
click at [486, 265] on button "Duplicate" at bounding box center [468, 255] width 83 height 25
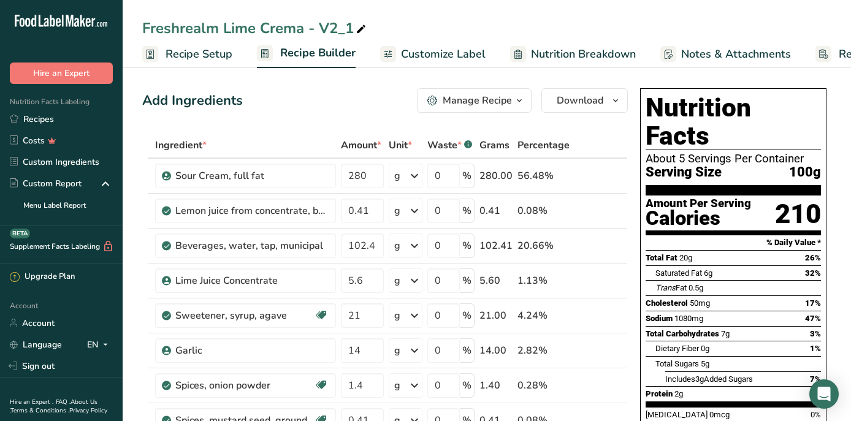
click at [362, 26] on icon at bounding box center [360, 29] width 11 height 17
type input "Freshrealm Lime Crema - V3"
click at [374, 243] on input "102.41" at bounding box center [362, 245] width 43 height 25
drag, startPoint x: 380, startPoint y: 244, endPoint x: 338, endPoint y: 245, distance: 42.3
click at [338, 245] on td "102.41" at bounding box center [362, 246] width 48 height 35
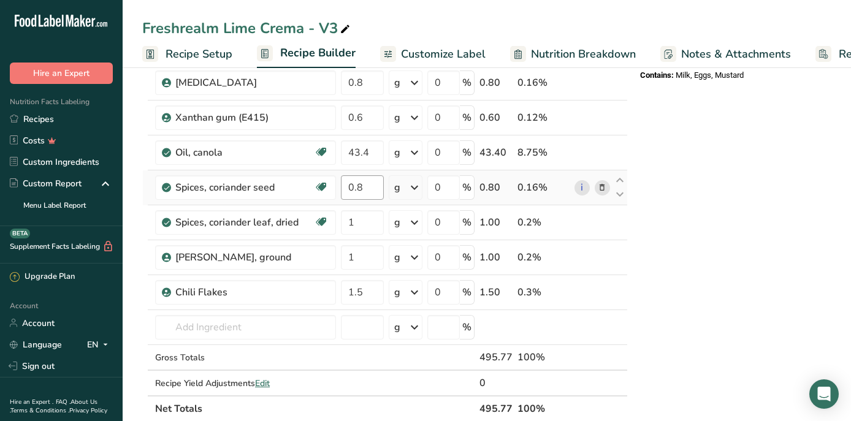
scroll to position [495, 0]
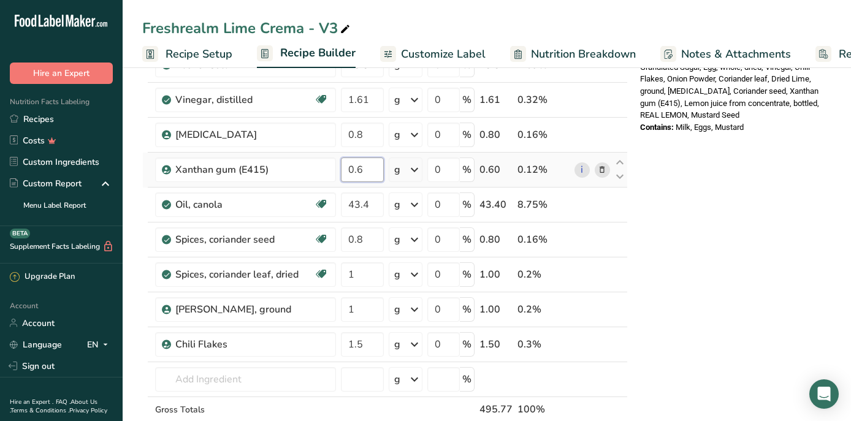
click at [371, 175] on div "Ingredient * Amount * Unit * Waste * .a-a{fill:#347362;}.b-a{fill:#fff;} Grams …" at bounding box center [384, 55] width 485 height 836
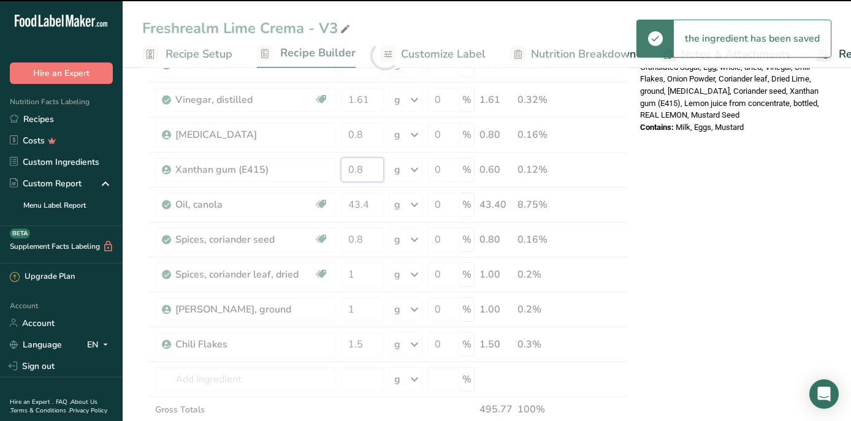
type input "0.6"
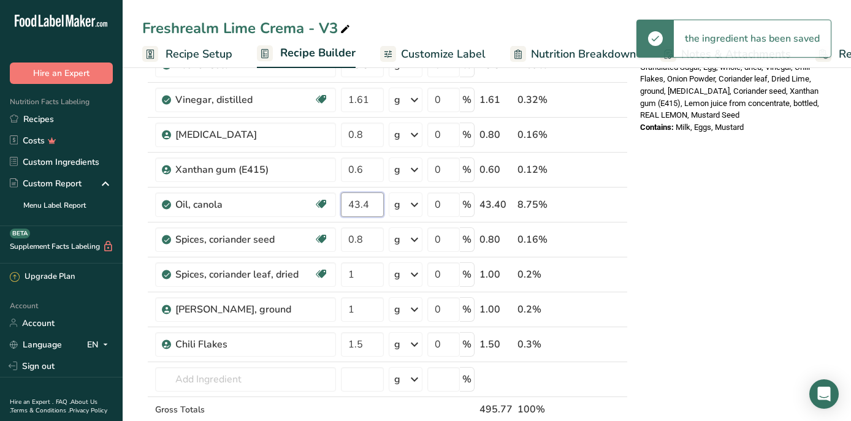
click at [372, 209] on div "Ingredient * Amount * Unit * Waste * .a-a{fill:#347362;}.b-a{fill:#fff;} Grams …" at bounding box center [384, 55] width 485 height 836
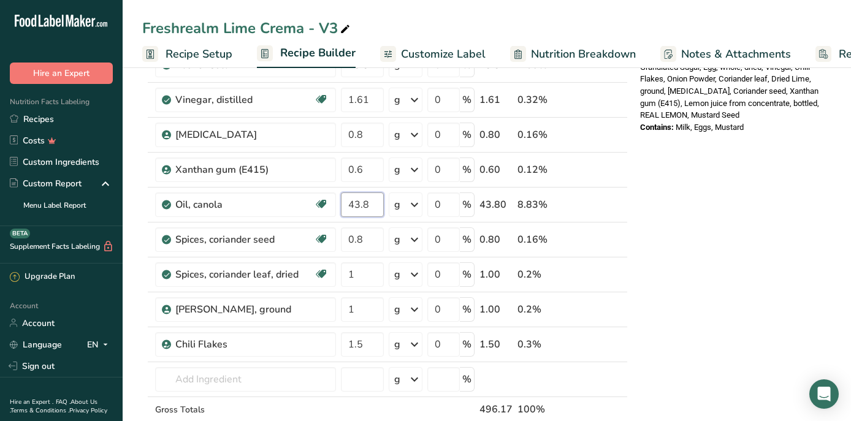
type input "43.8"
click at [368, 233] on div "Ingredient * Amount * Unit * Waste * .a-a{fill:#347362;}.b-a{fill:#fff;} Grams …" at bounding box center [384, 55] width 485 height 836
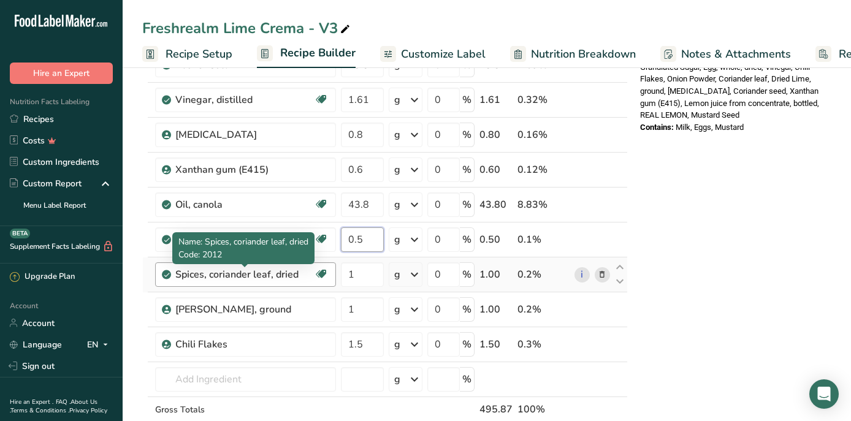
type input "0.5"
click at [237, 271] on div "Ingredient * Amount * Unit * Waste * .a-a{fill:#347362;}.b-a{fill:#fff;} Grams …" at bounding box center [384, 55] width 485 height 836
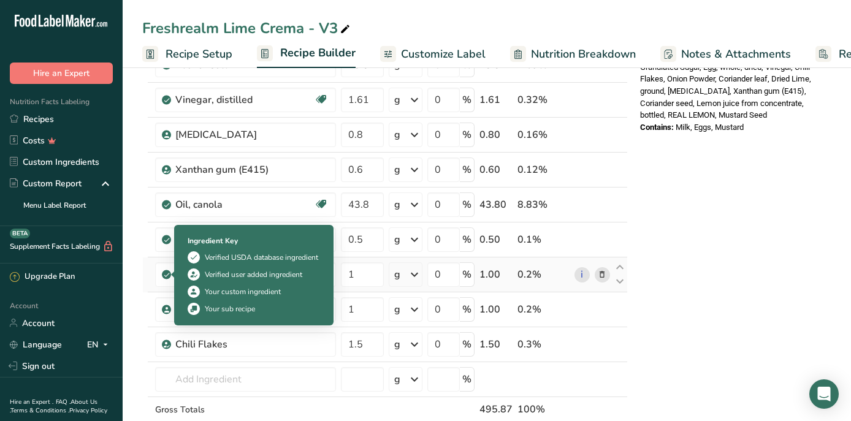
drag, startPoint x: 305, startPoint y: 277, endPoint x: 162, endPoint y: 274, distance: 142.8
click at [162, 274] on td "Spices, coriander leaf, dried Source of Antioxidants Dairy free Gluten free Veg…" at bounding box center [246, 274] width 186 height 35
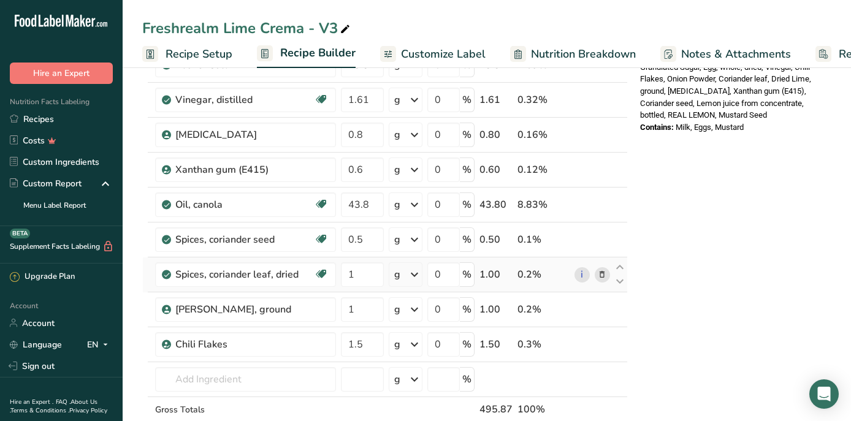
click at [604, 276] on icon at bounding box center [601, 274] width 9 height 13
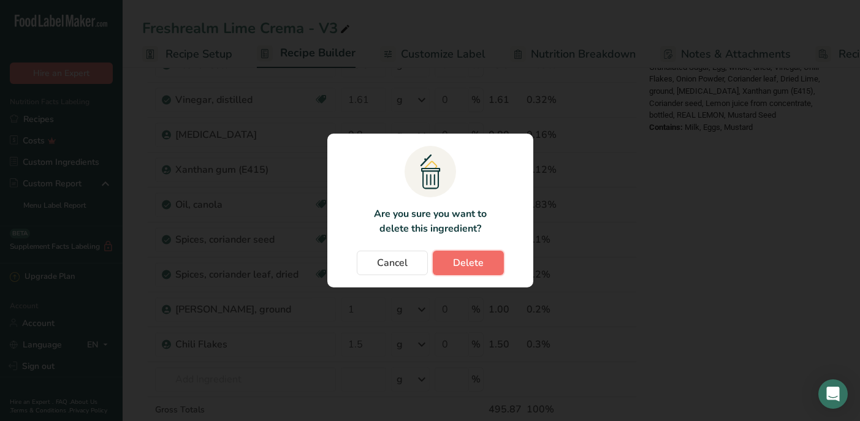
click at [453, 266] on span "Delete" at bounding box center [468, 263] width 31 height 15
type input "1.5"
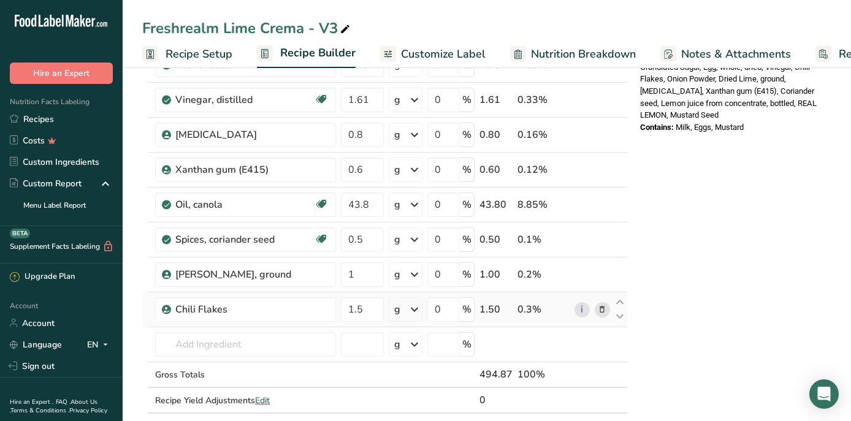
click at [602, 304] on icon at bounding box center [601, 309] width 9 height 13
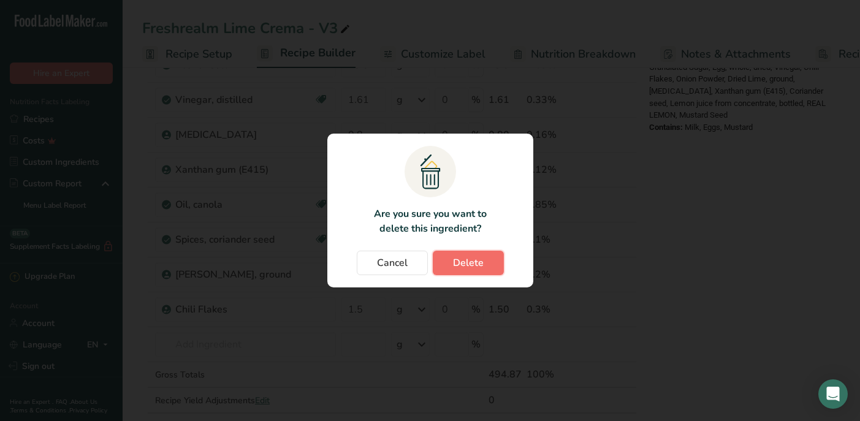
click at [458, 269] on span "Delete" at bounding box center [468, 263] width 31 height 15
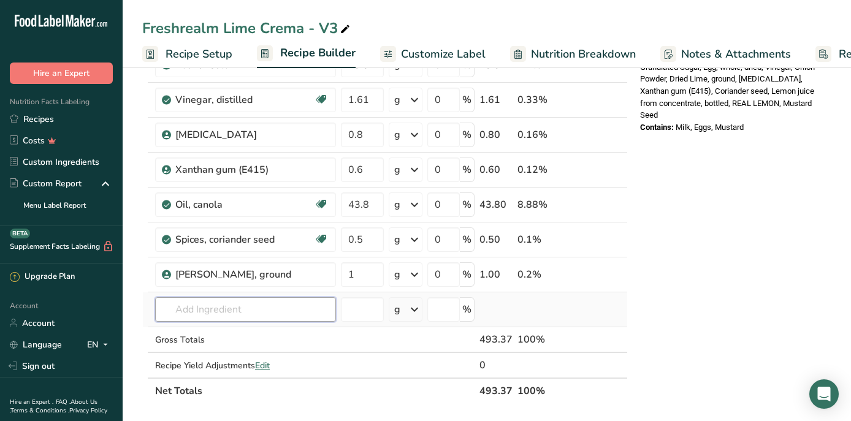
click at [244, 316] on input "text" at bounding box center [245, 309] width 181 height 25
type input "Chipotle pow"
click at [228, 264] on p "Chipotle Powder" at bounding box center [202, 266] width 75 height 13
type input "Chipotle Powder"
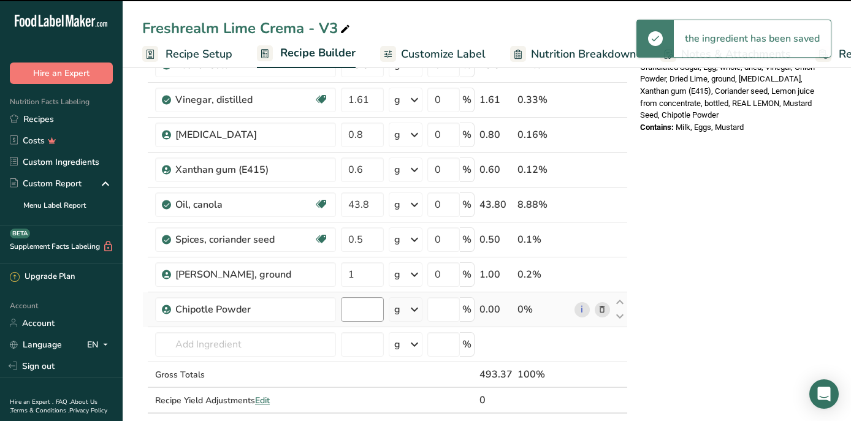
type input "0"
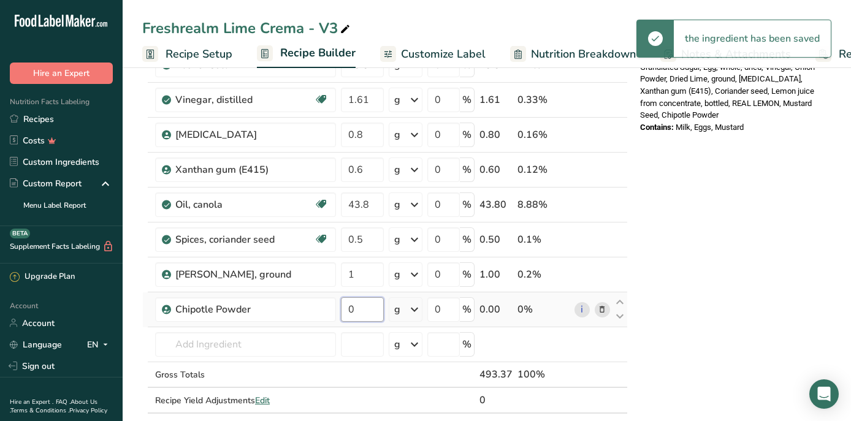
click at [363, 315] on input "0" at bounding box center [362, 309] width 43 height 25
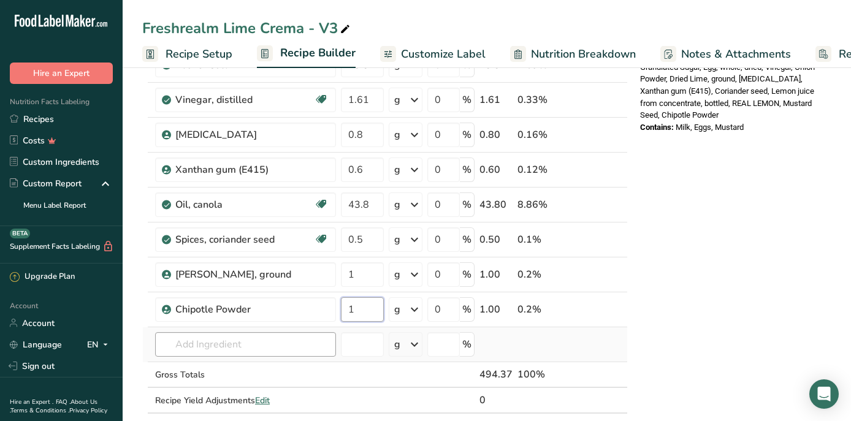
type input "1"
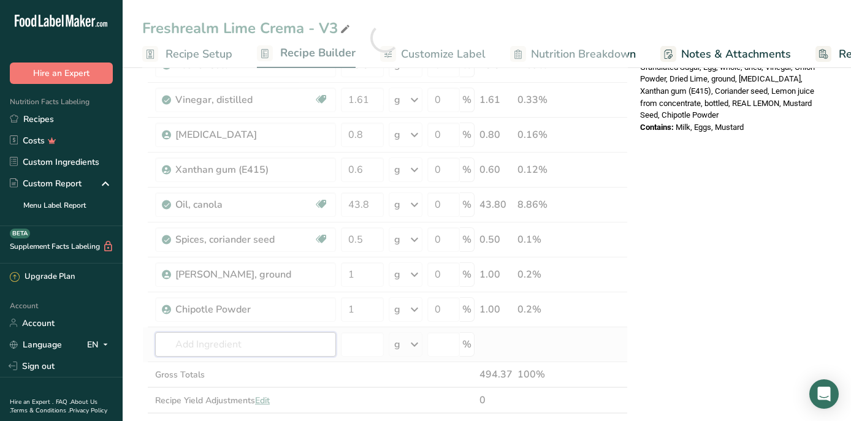
click at [298, 346] on div "Ingredient * Amount * Unit * Waste * .a-a{fill:#347362;}.b-a{fill:#fff;} Grams …" at bounding box center [384, 38] width 485 height 802
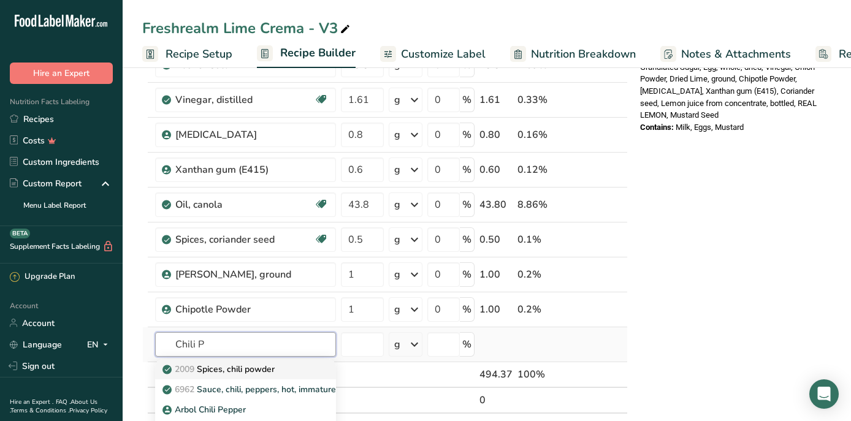
type input "Chili P"
click at [250, 372] on p "2009 Spices, chili powder" at bounding box center [220, 369] width 110 height 13
type input "Spices, chili powder"
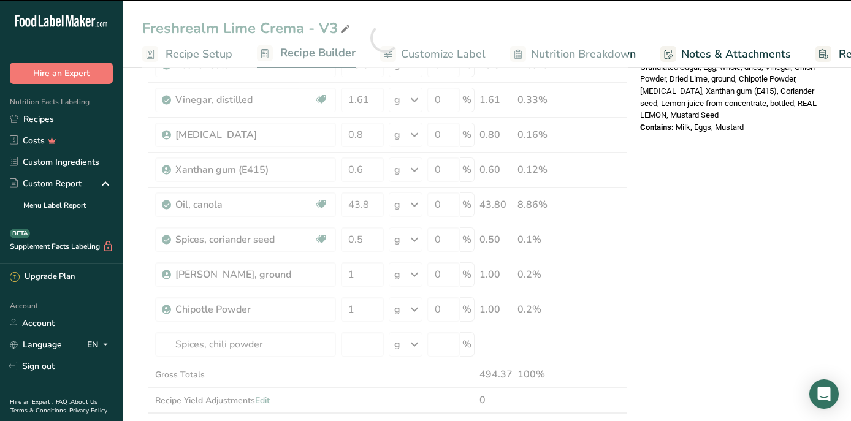
type input "0"
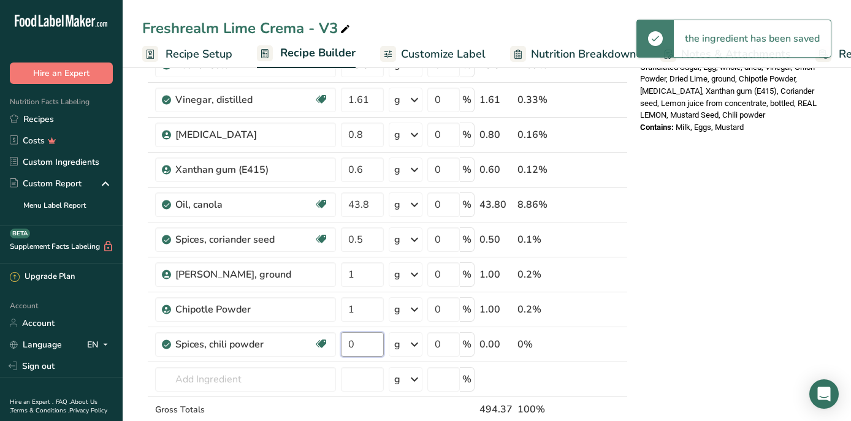
click at [362, 344] on input "0" at bounding box center [362, 344] width 43 height 25
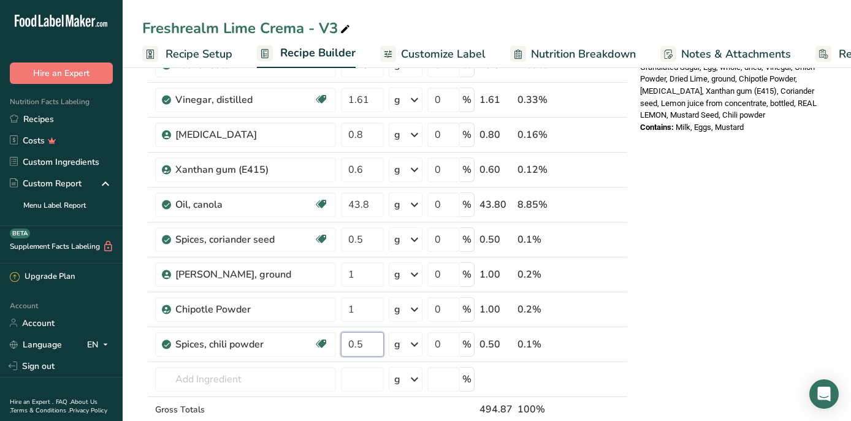
type input "0.5"
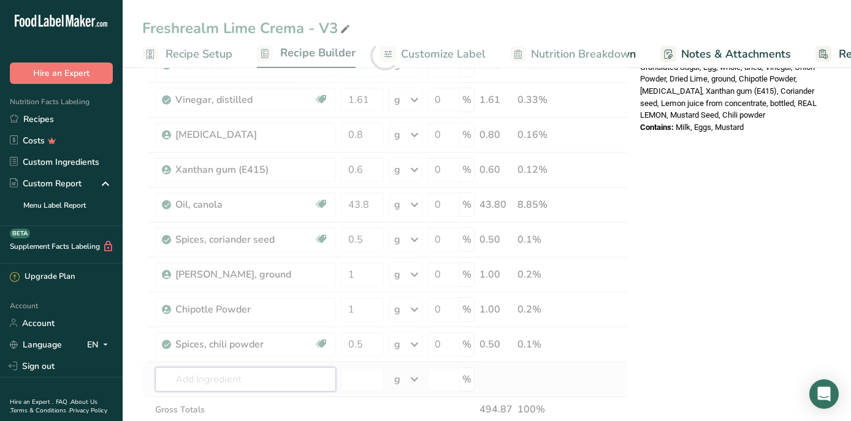
click at [273, 379] on div "Ingredient * Amount * Unit * Waste * .a-a{fill:#347362;}.b-a{fill:#fff;} Grams …" at bounding box center [384, 55] width 485 height 836
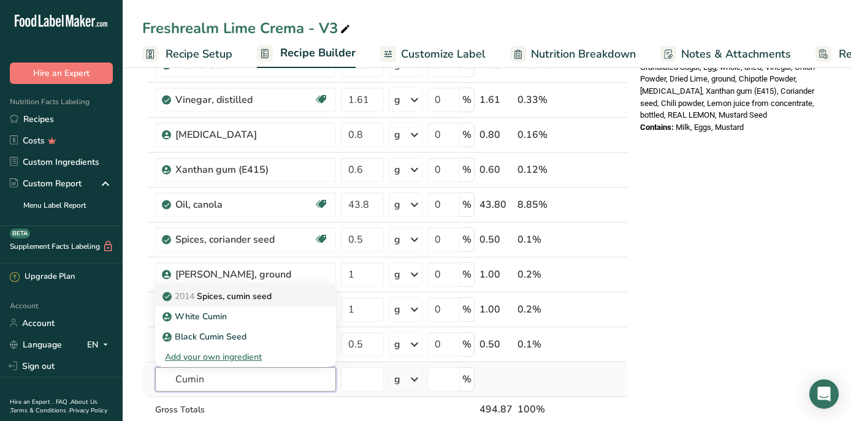
type input "Cumin"
click at [256, 297] on p "2014 Spices, cumin seed" at bounding box center [218, 296] width 107 height 13
type input "Spices, cumin seed"
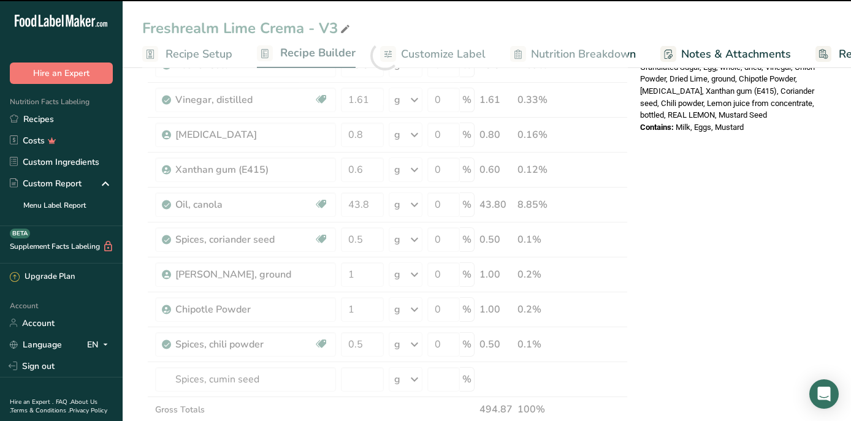
type input "0"
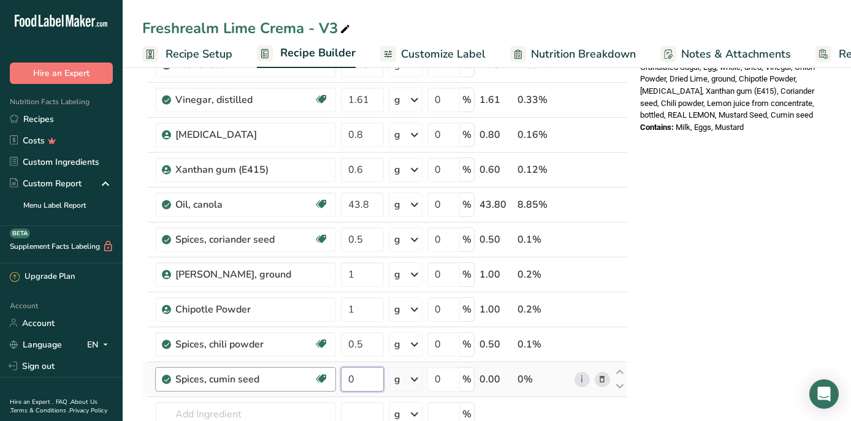
drag, startPoint x: 367, startPoint y: 379, endPoint x: 328, endPoint y: 379, distance: 38.6
click at [328, 379] on tr "Spices, cumin seed Dairy free Gluten free Vegan Vegetarian Soy free 0 g Portion…" at bounding box center [385, 379] width 484 height 35
type input "0.5"
click at [695, 298] on div "Nutrition Facts About 5 Servings Per Container Serving Size 100g Amount Per Ser…" at bounding box center [733, 267] width 196 height 1358
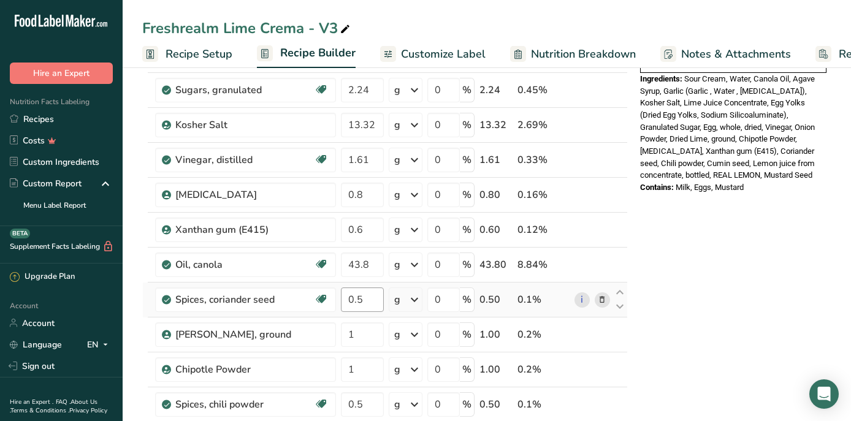
scroll to position [460, 0]
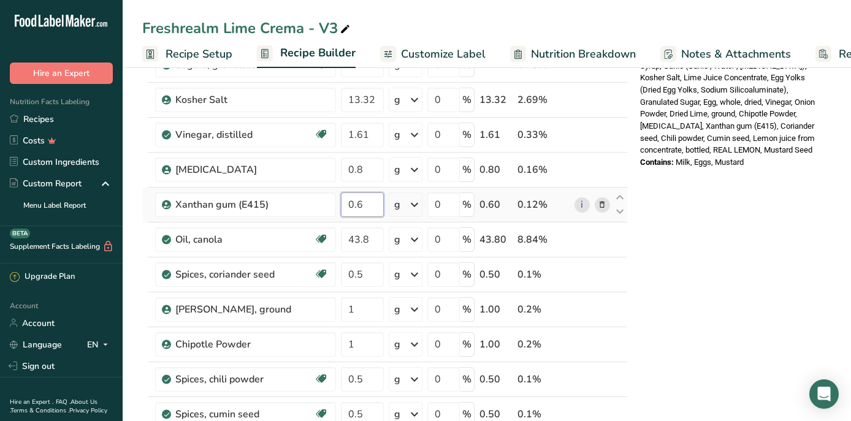
click at [382, 205] on input "0.6" at bounding box center [362, 204] width 43 height 25
type input "0.8"
click at [728, 287] on div "Nutrition Facts About 5 Servings Per Container Serving Size 100g Amount Per Ser…" at bounding box center [733, 302] width 196 height 1358
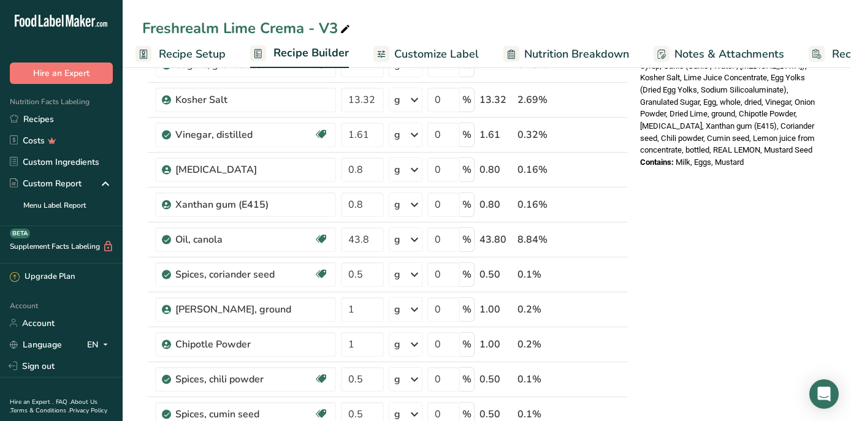
scroll to position [0, 0]
click at [447, 54] on span "Customize Label" at bounding box center [443, 54] width 85 height 17
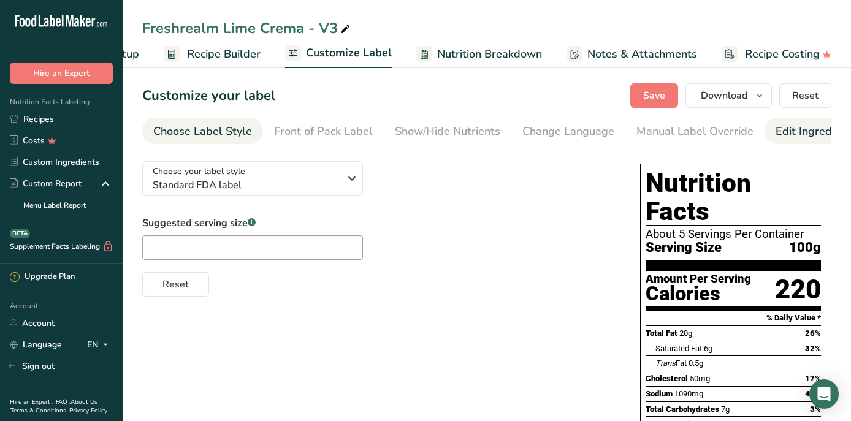
click at [785, 132] on div "Edit Ingredients/Allergens List" at bounding box center [853, 131] width 156 height 17
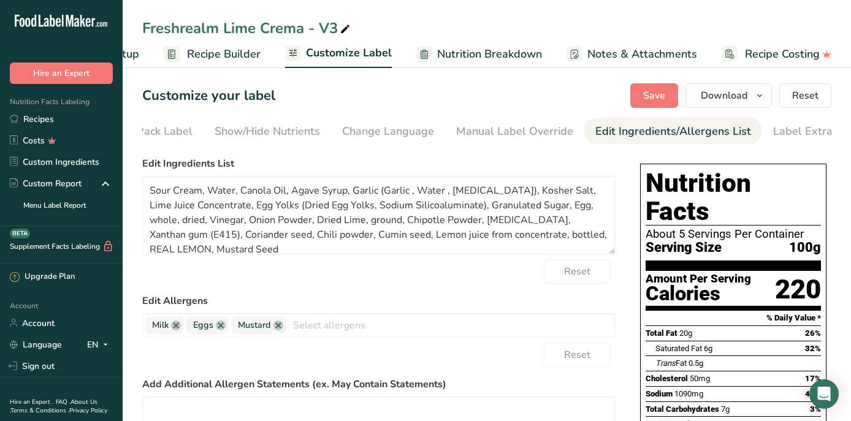
scroll to position [0, 202]
click at [200, 196] on textarea "Sour Cream, Water, Canola Oil, Agave Syrup, Garlic (Garlic , Water , [MEDICAL_D…" at bounding box center [378, 215] width 473 height 78
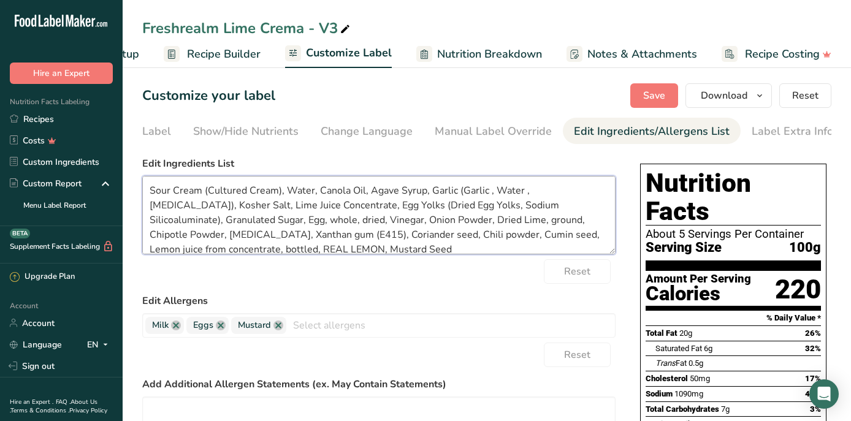
click at [240, 223] on textarea "Sour Cream (Cultured Cream), Water, Canola Oil, Agave Syrup, Garlic (Garlic , W…" at bounding box center [378, 215] width 473 height 78
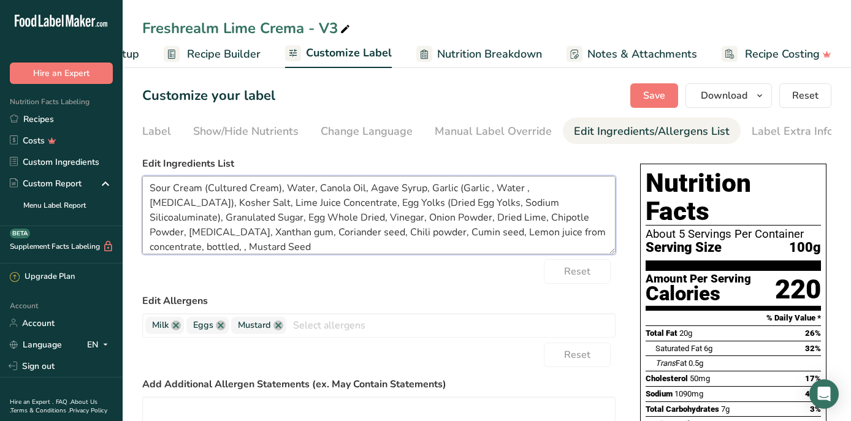
scroll to position [0, 0]
type textarea "Sour Cream (Cultured Cream), Water, Canola Oil, Agave Syrup, Garlic (Garlic , W…"
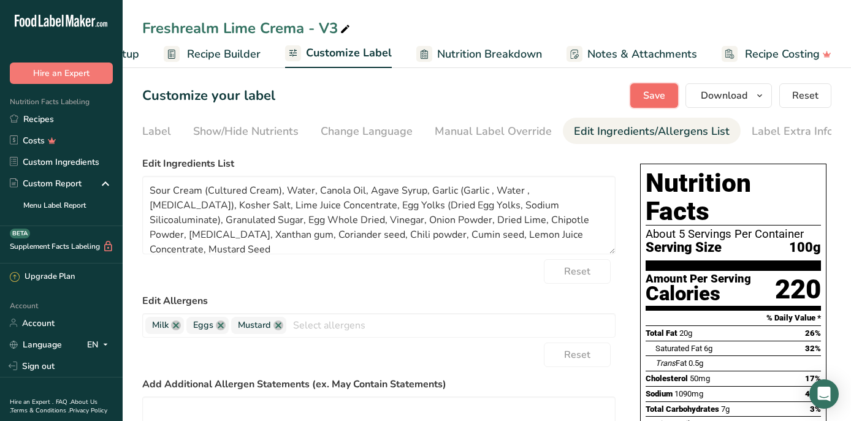
click at [662, 102] on span "Save" at bounding box center [654, 95] width 22 height 15
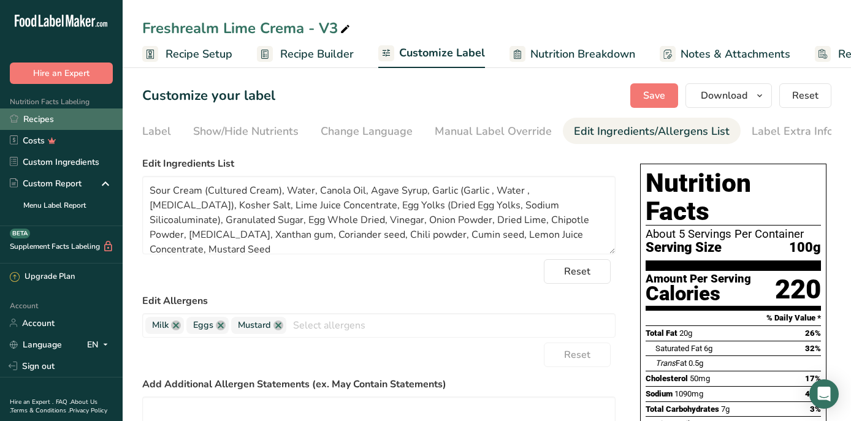
click at [44, 122] on link "Recipes" at bounding box center [61, 118] width 123 height 21
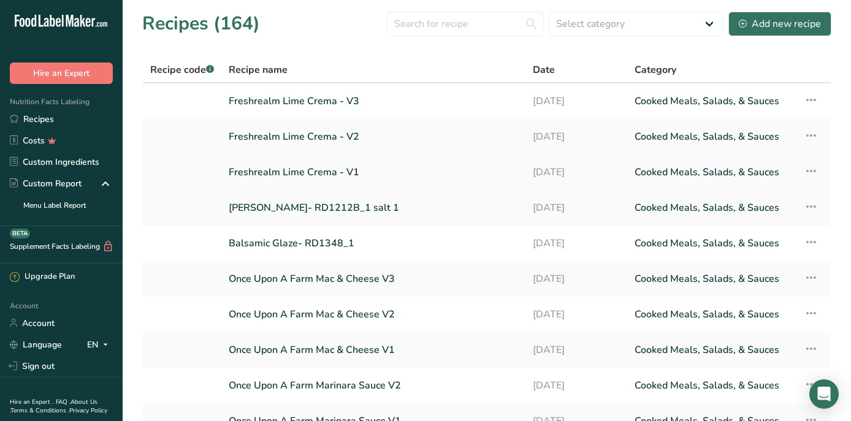
click at [287, 174] on link "Freshrealm Lime Crema - V1" at bounding box center [373, 172] width 289 height 26
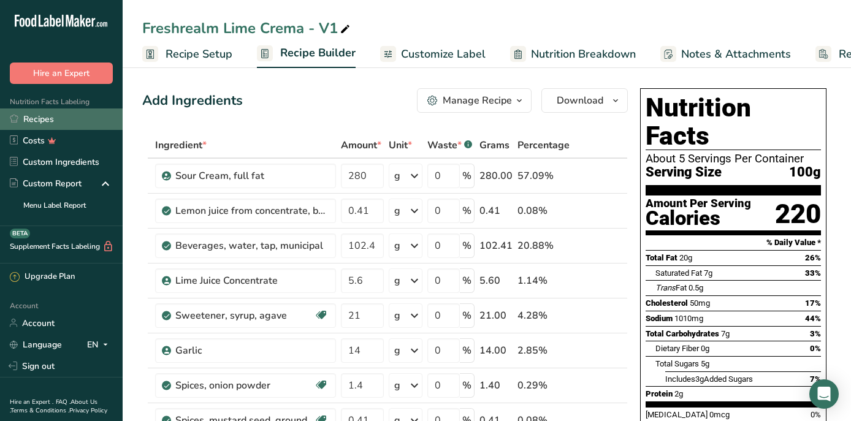
click at [55, 119] on link "Recipes" at bounding box center [61, 118] width 123 height 21
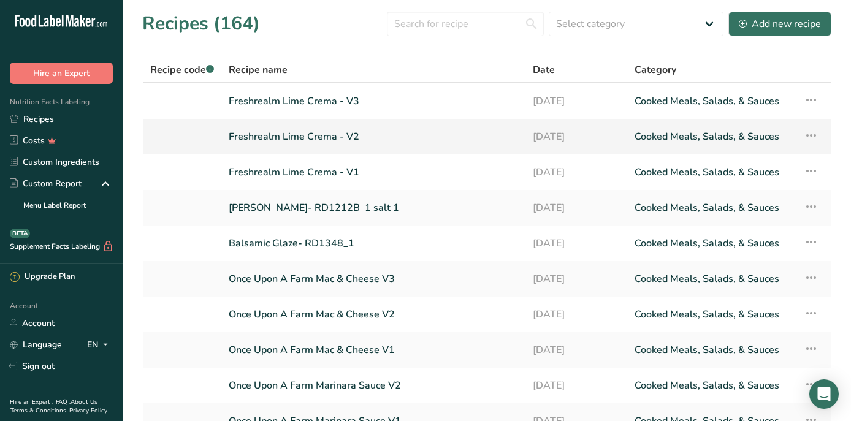
click at [309, 138] on link "Freshrealm Lime Crema - V2" at bounding box center [373, 137] width 289 height 26
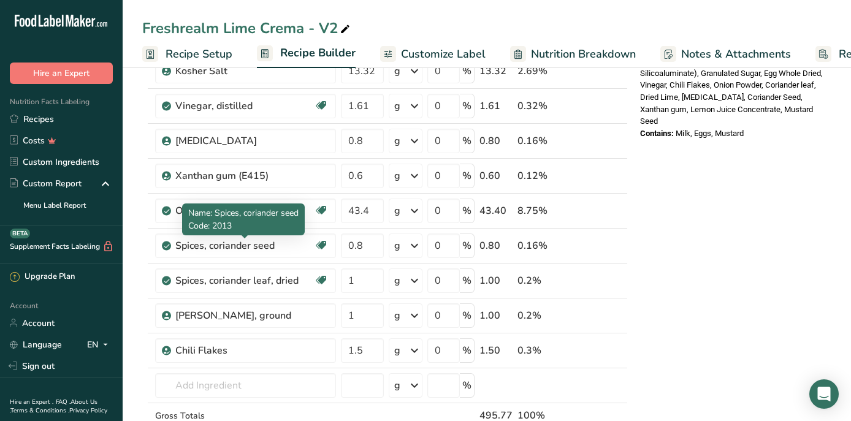
scroll to position [597, 0]
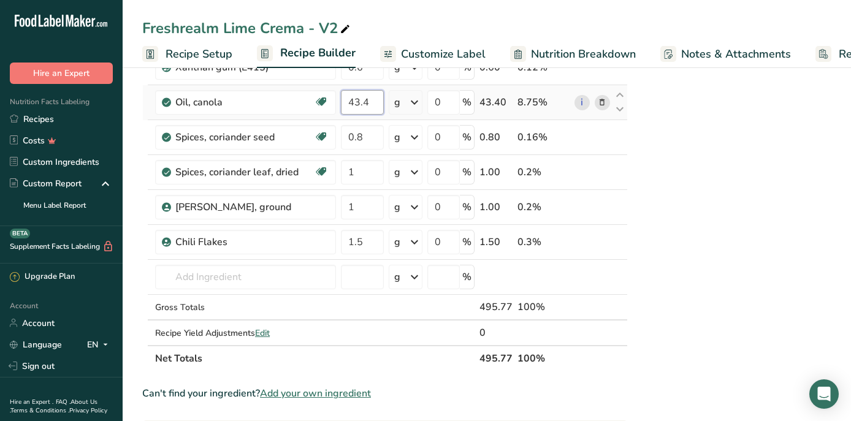
click at [368, 106] on input "43.4" at bounding box center [362, 102] width 43 height 25
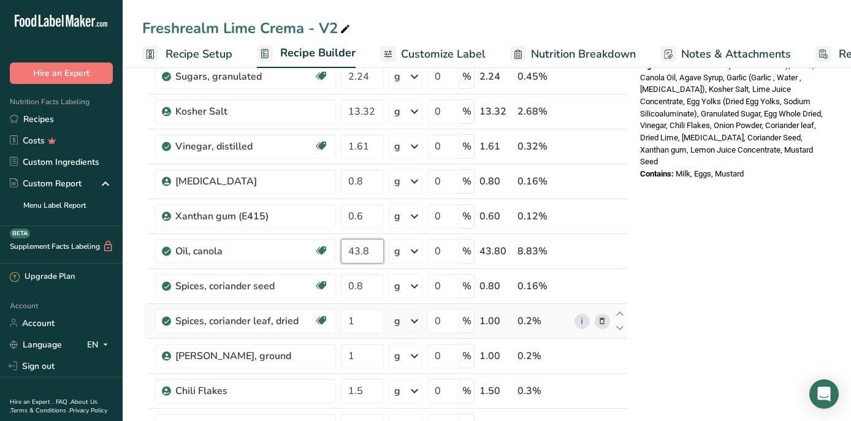
scroll to position [559, 0]
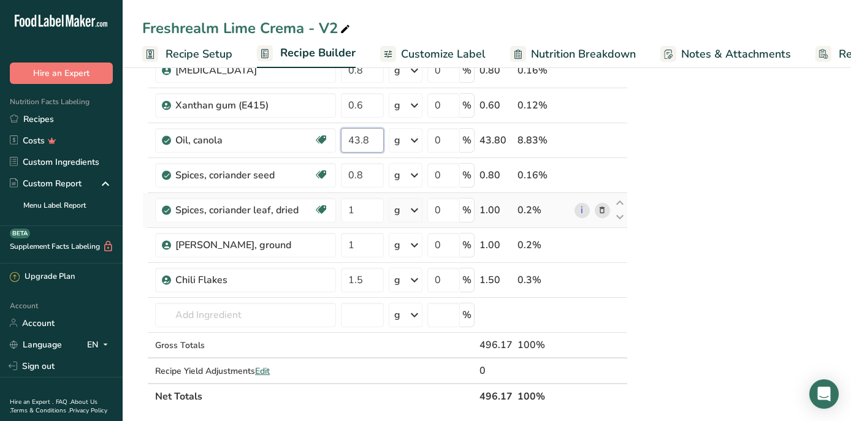
type input "43.8"
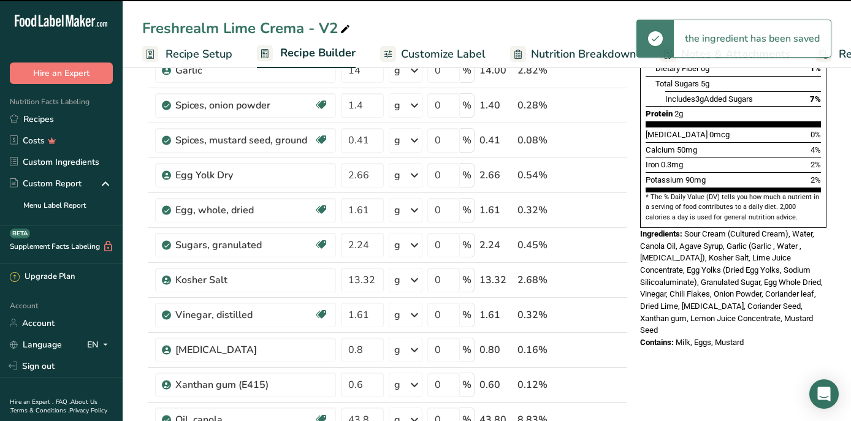
scroll to position [0, 0]
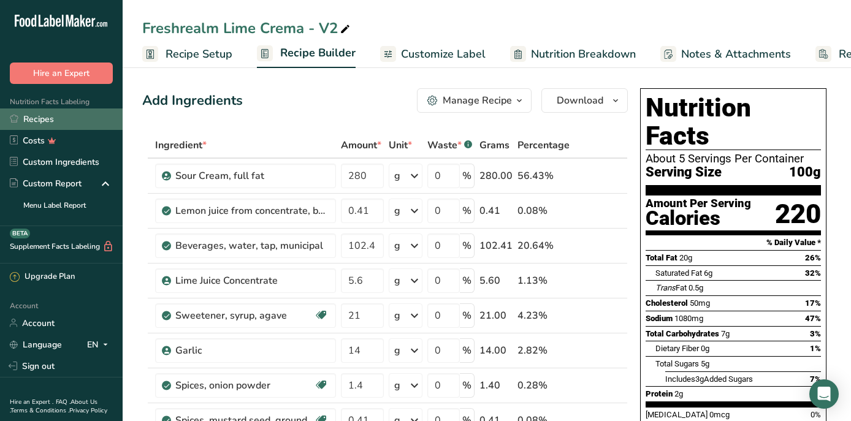
click at [74, 118] on link "Recipes" at bounding box center [61, 118] width 123 height 21
